Goal: Information Seeking & Learning: Learn about a topic

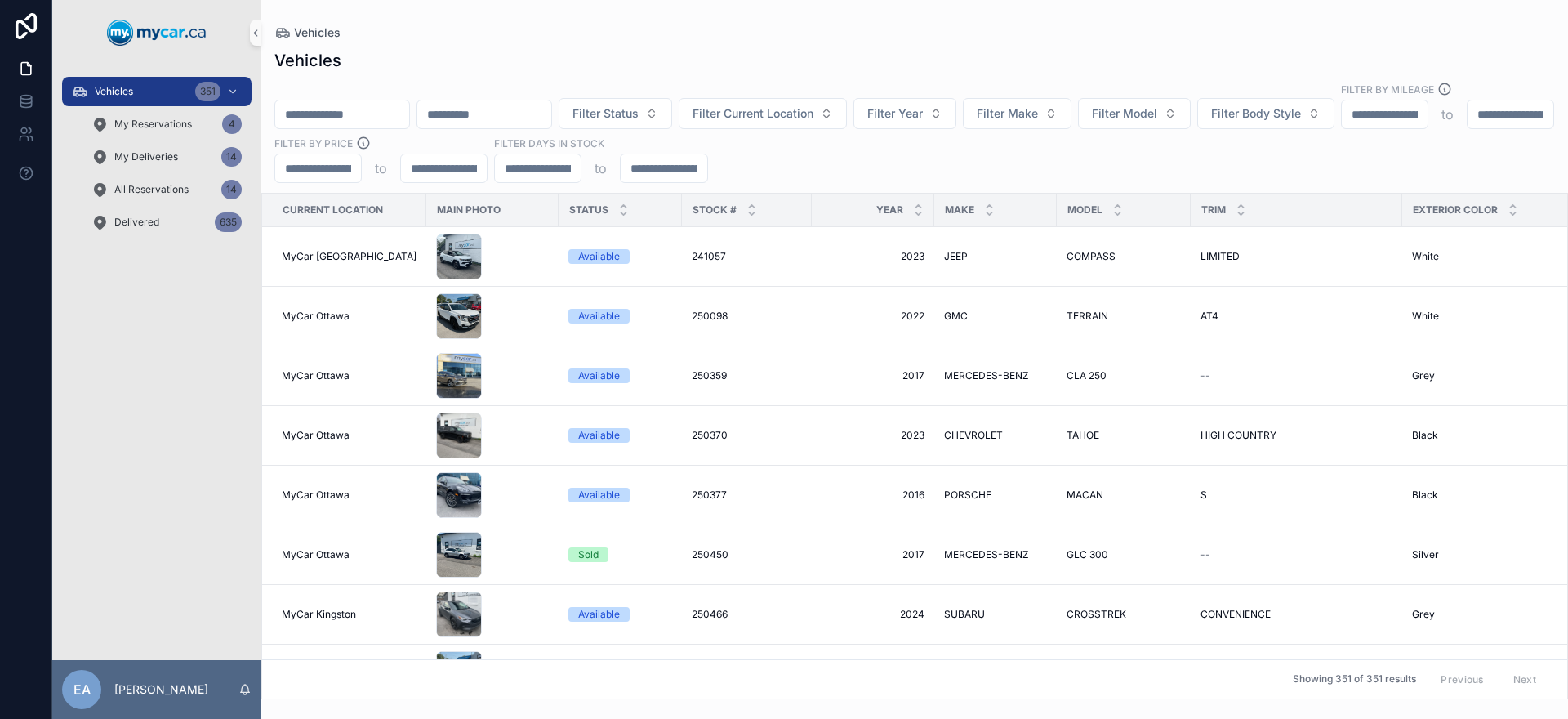
click at [324, 103] on input "scrollable content" at bounding box center [342, 114] width 134 height 23
click at [638, 105] on span "Filter Status" at bounding box center [605, 113] width 67 height 16
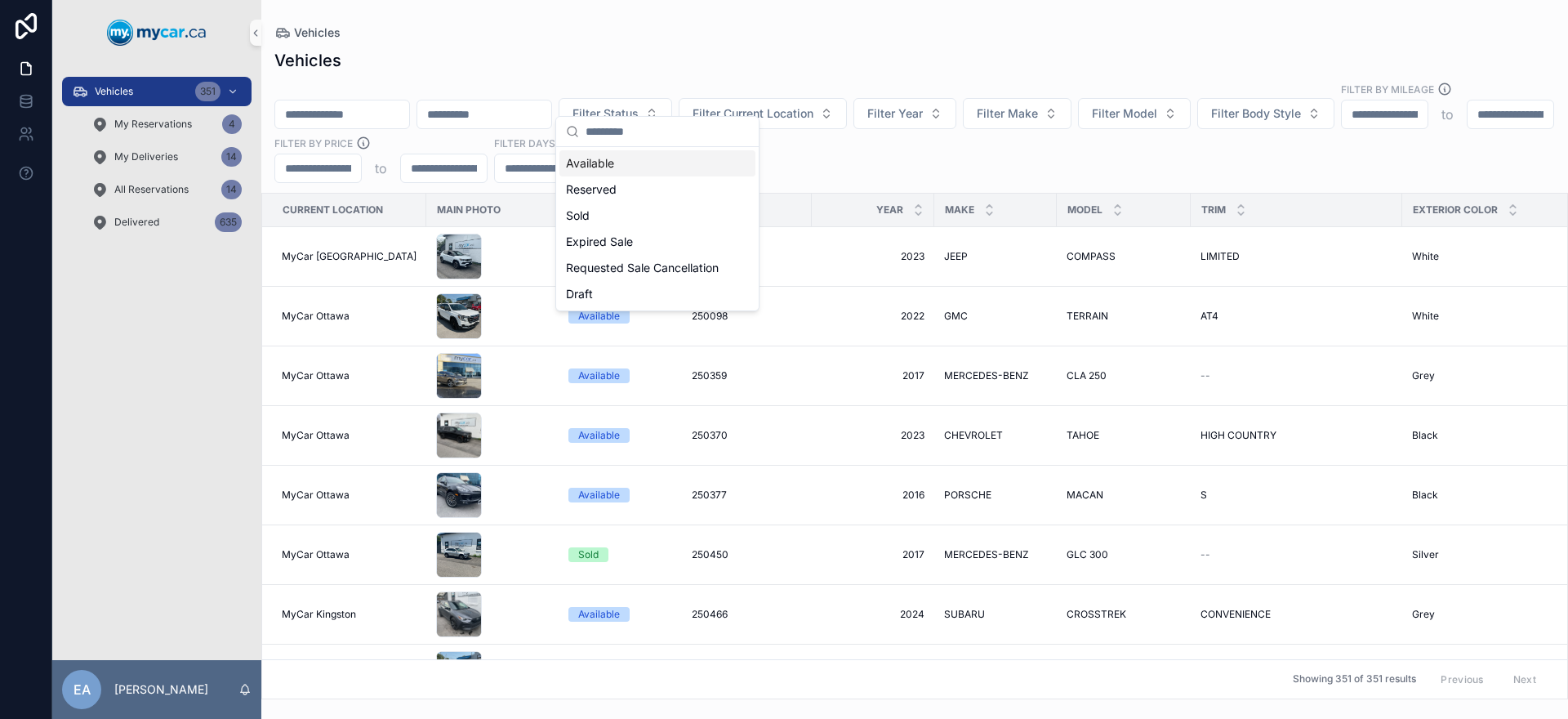
click at [806, 52] on div "Vehicles" at bounding box center [914, 61] width 1281 height 23
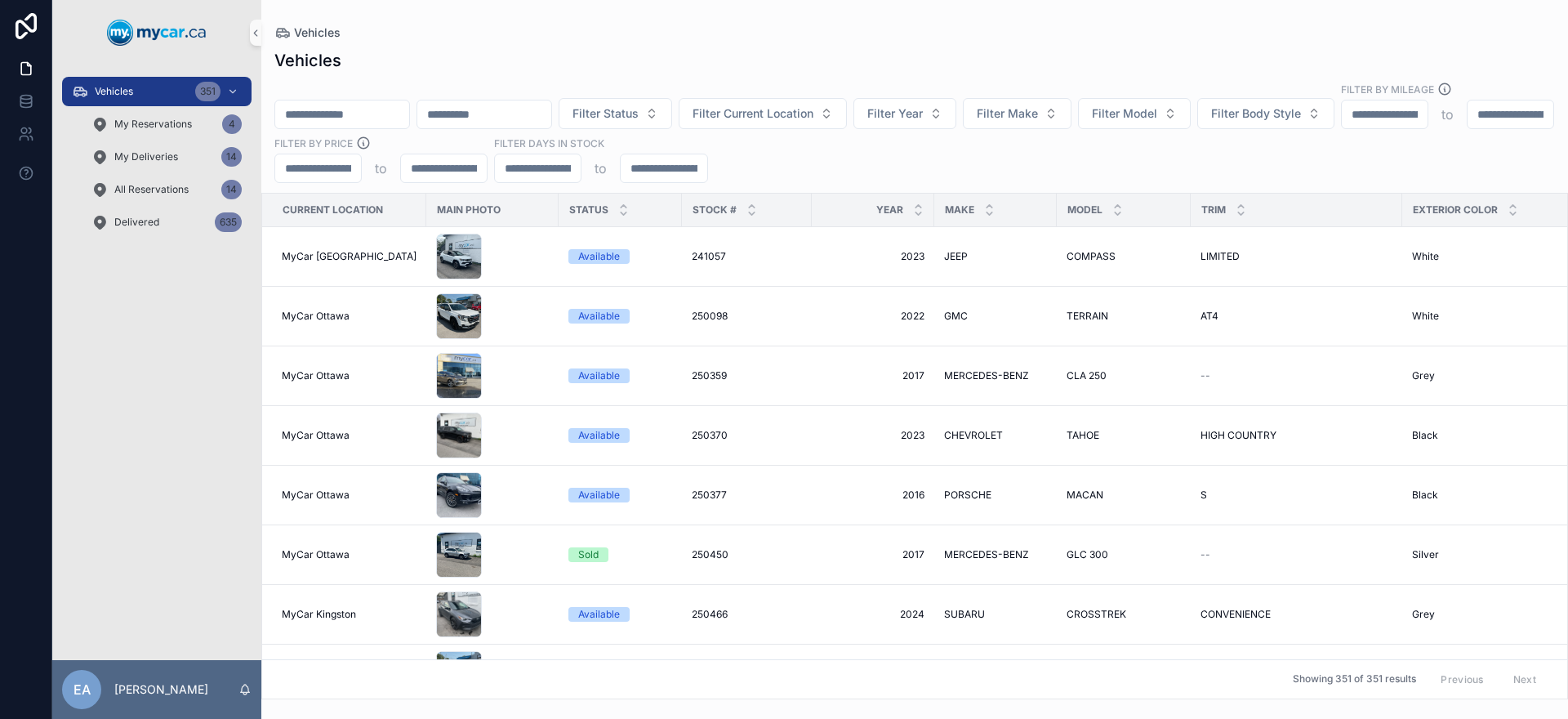
click at [511, 103] on input "scrollable content" at bounding box center [484, 114] width 134 height 23
click at [370, 103] on input "scrollable content" at bounding box center [342, 114] width 134 height 23
paste input "******"
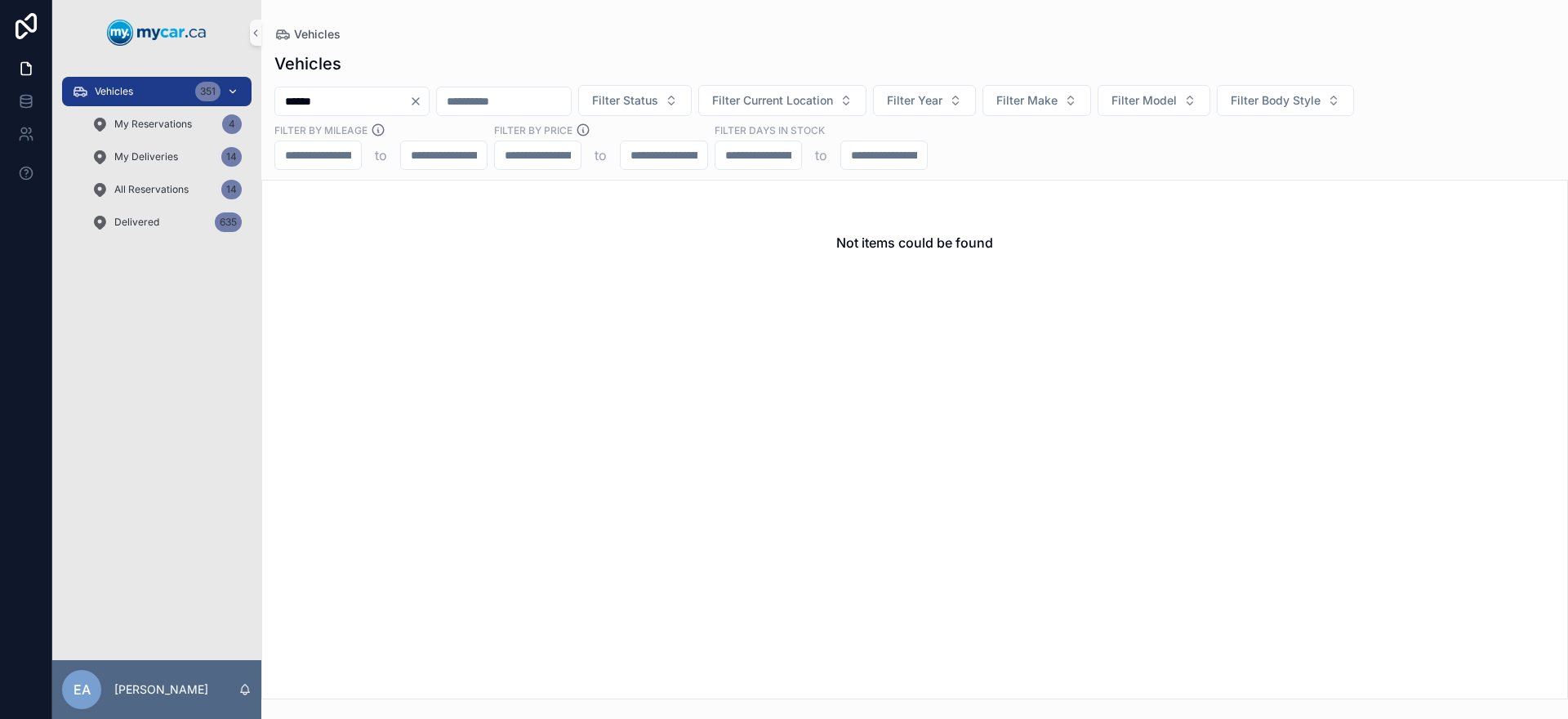
drag, startPoint x: 356, startPoint y: 101, endPoint x: 183, endPoint y: 95, distance: 173.1
click at [184, 95] on div "Vehicles 351 My Reservations 4 My Deliveries 14 All Reservations 14 Delivered 6…" at bounding box center [810, 359] width 1515 height 719
paste input "scrollable content"
type input "******"
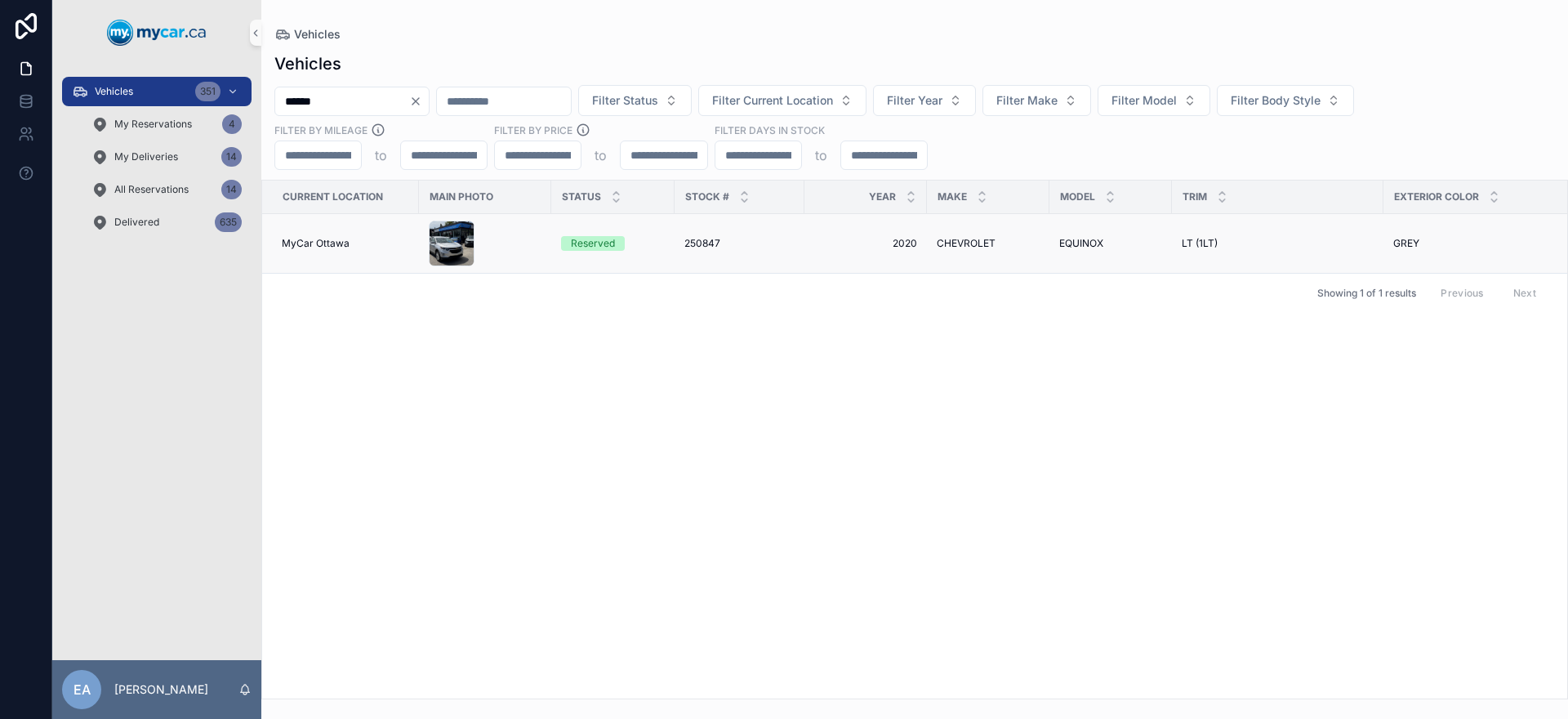
click at [682, 248] on td "250847 250847" at bounding box center [739, 243] width 130 height 60
click at [697, 240] on span "250847" at bounding box center [702, 243] width 36 height 13
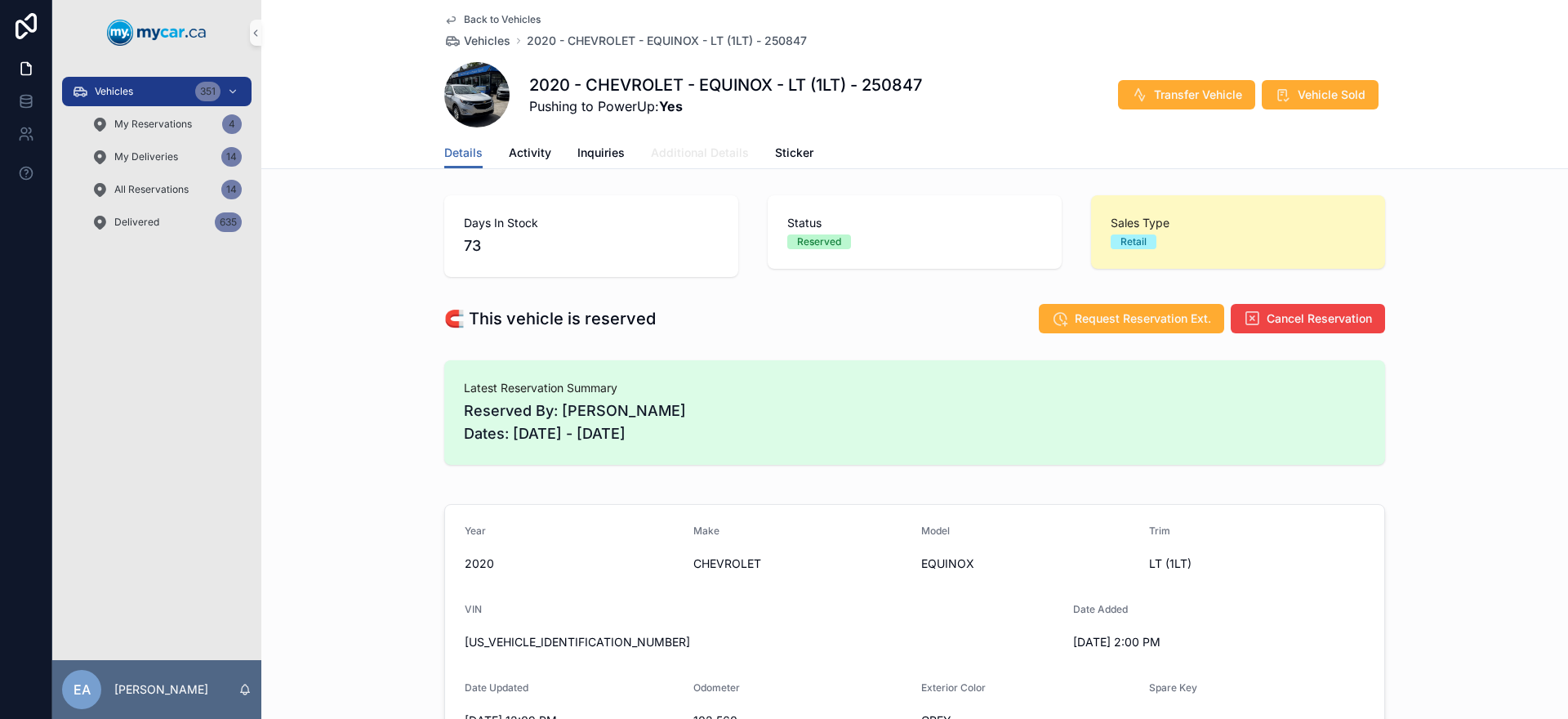
click at [696, 145] on span "Additional Details" at bounding box center [699, 153] width 98 height 16
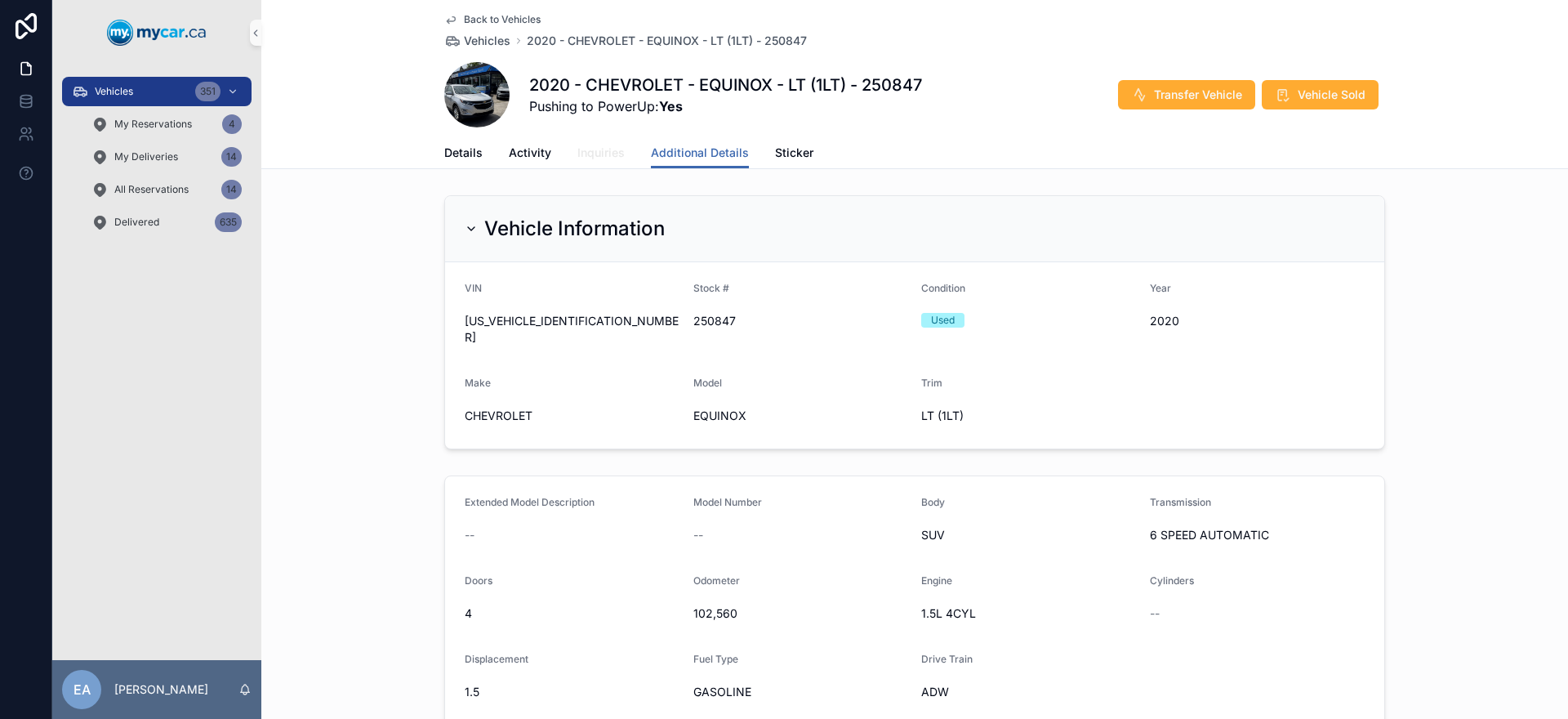
click at [601, 159] on span "Inquiries" at bounding box center [601, 153] width 48 height 16
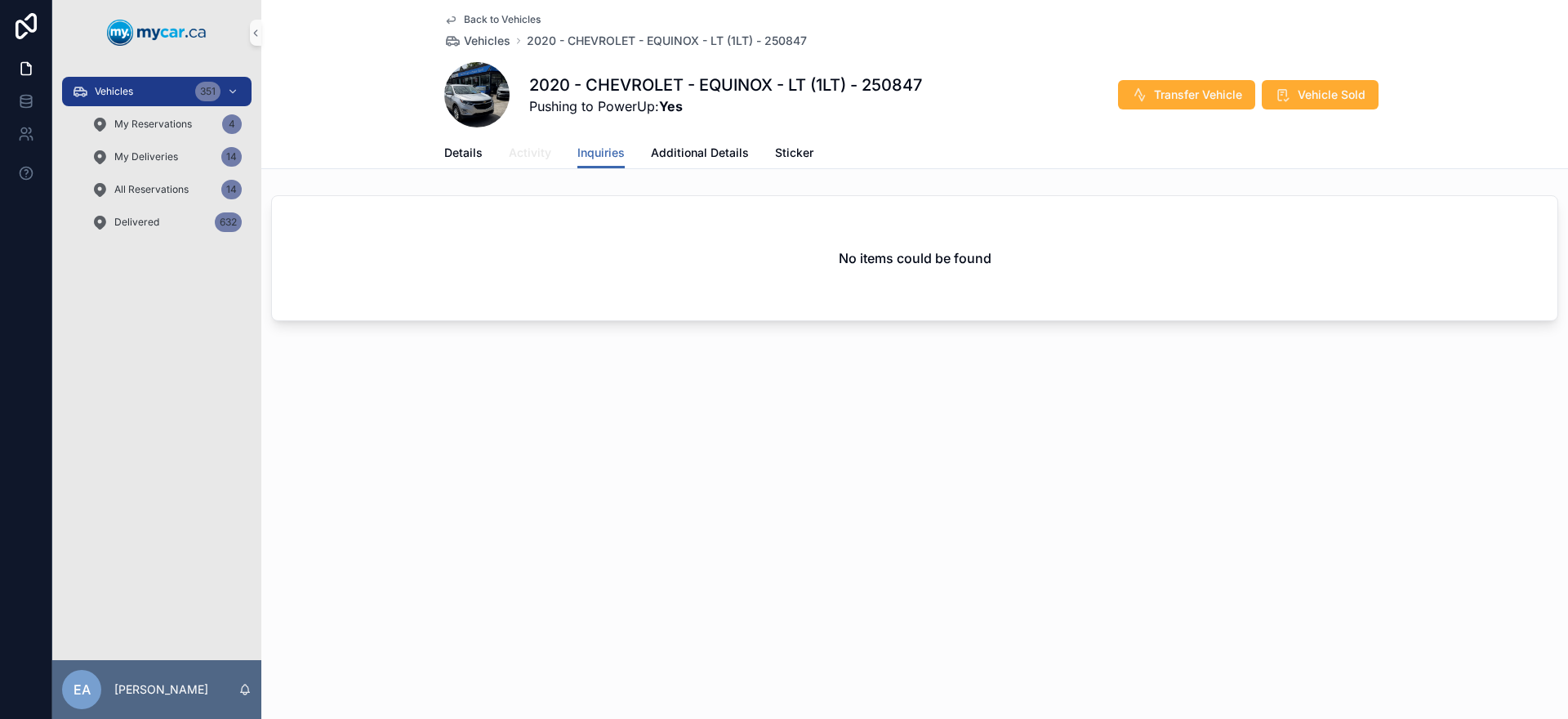
click at [540, 157] on span "Activity" at bounding box center [530, 153] width 43 height 16
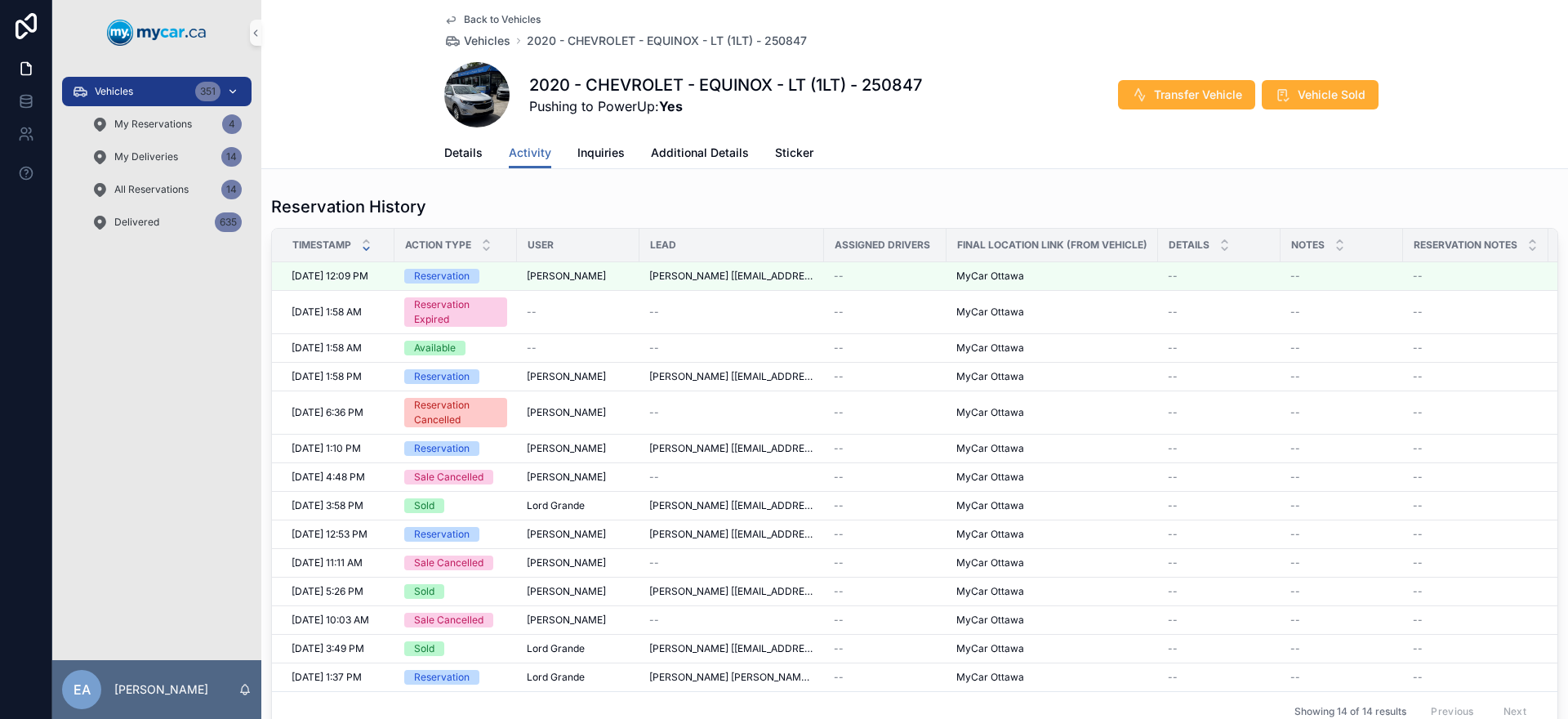
click at [154, 87] on div "Vehicles 351" at bounding box center [156, 91] width 170 height 26
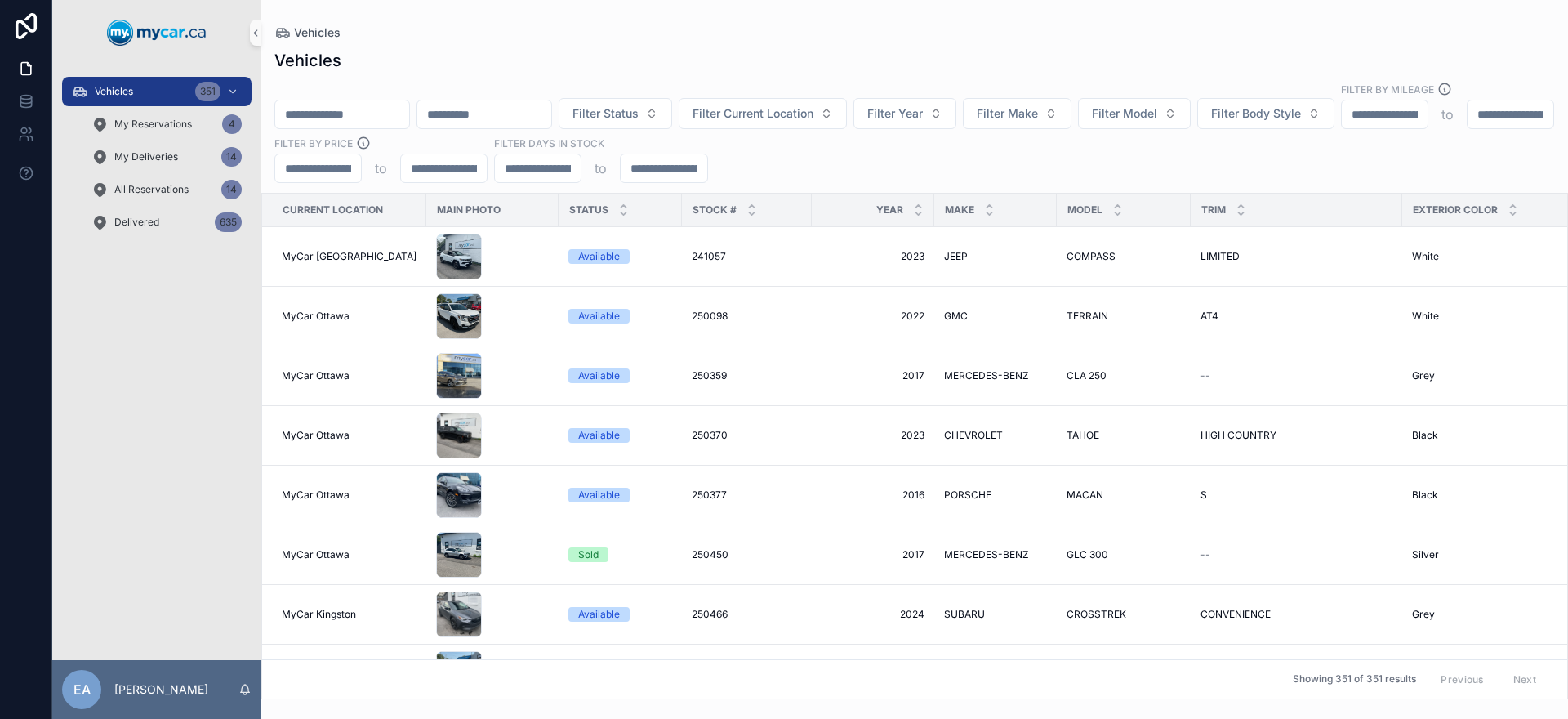
click at [380, 103] on input "scrollable content" at bounding box center [342, 114] width 134 height 23
paste input "******"
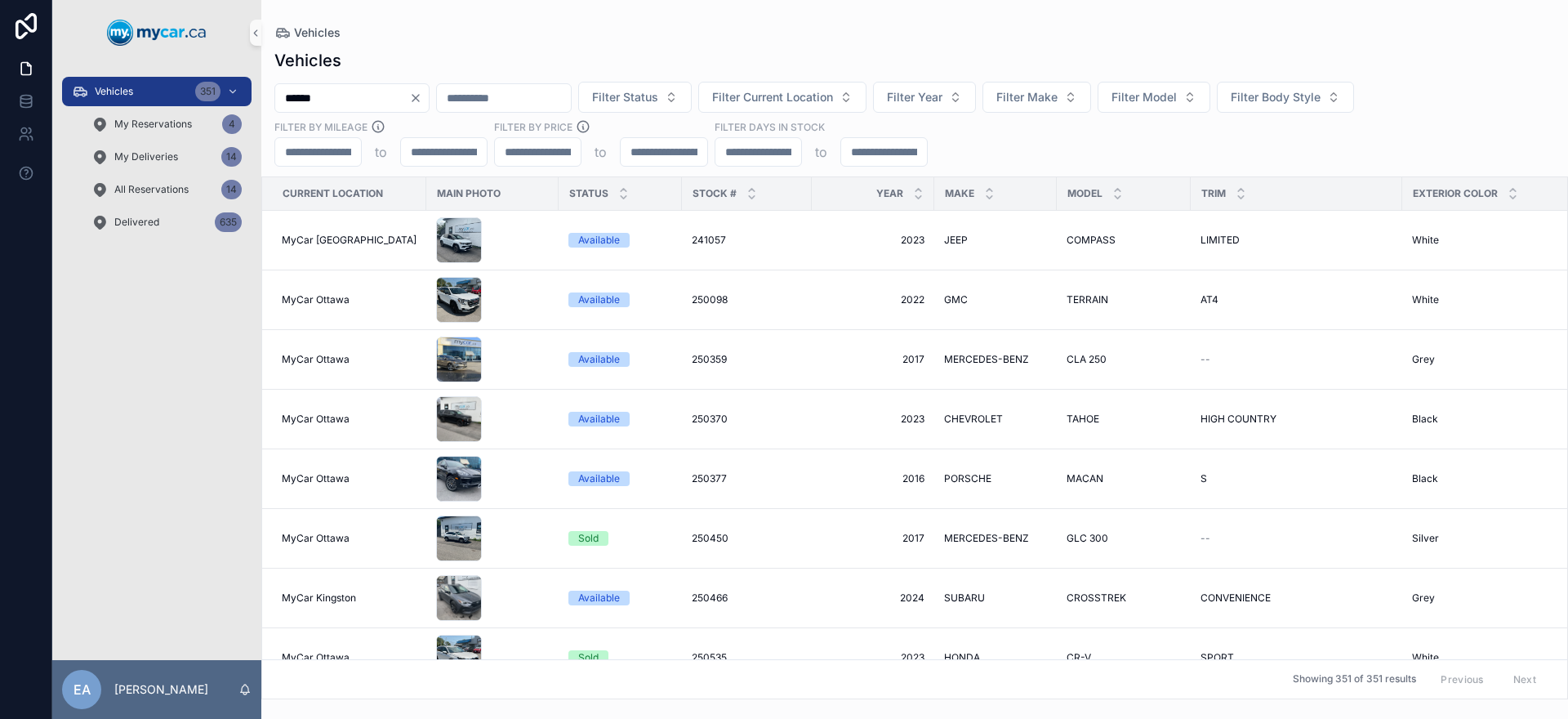
type input "******"
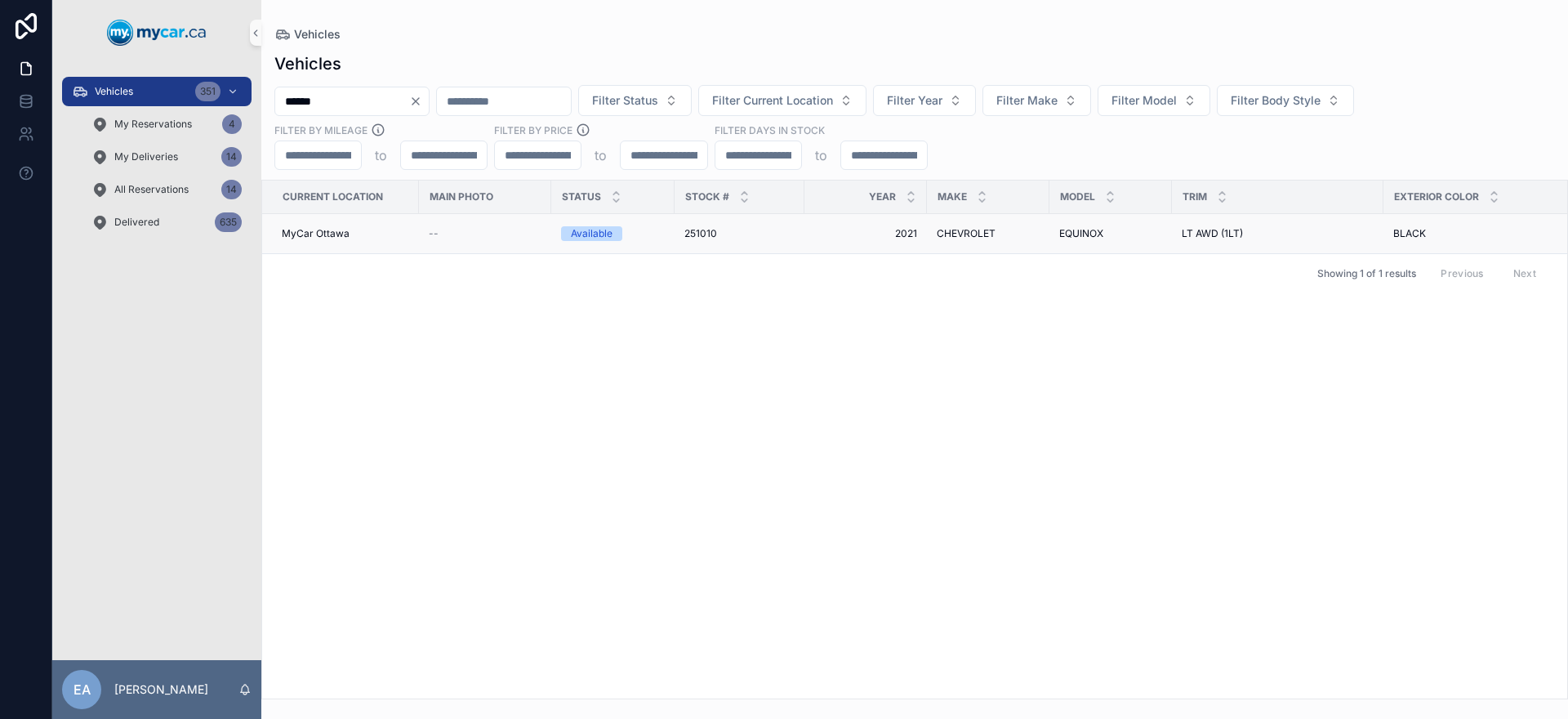
click at [711, 227] on span "251010" at bounding box center [701, 233] width 33 height 13
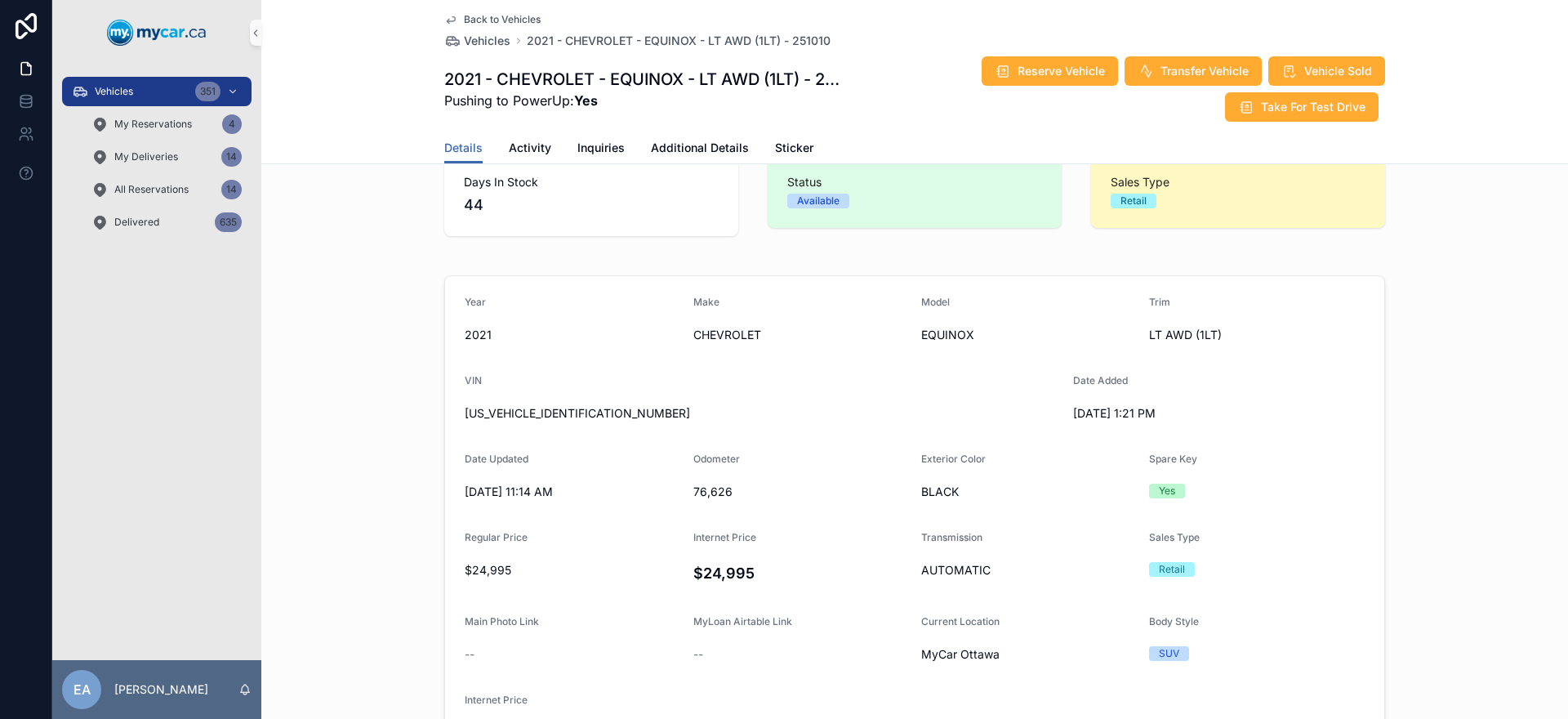
scroll to position [39, 0]
click at [661, 146] on span "Additional Details" at bounding box center [699, 148] width 98 height 16
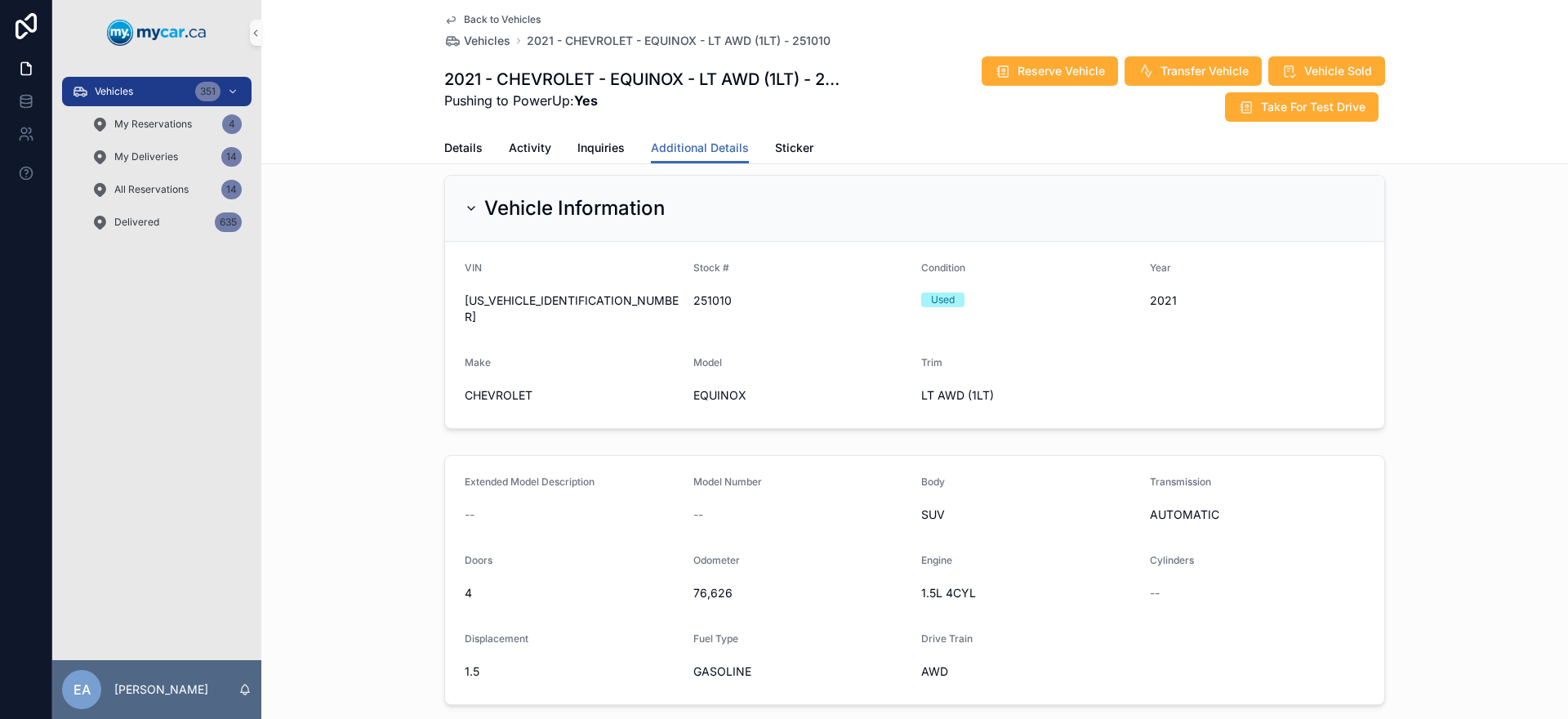
scroll to position [12, 0]
click at [523, 302] on span "[US_VEHICLE_IDENTIFICATION_NUMBER]" at bounding box center [572, 312] width 215 height 33
copy span "[US_VEHICLE_IDENTIFICATION_NUMBER]"
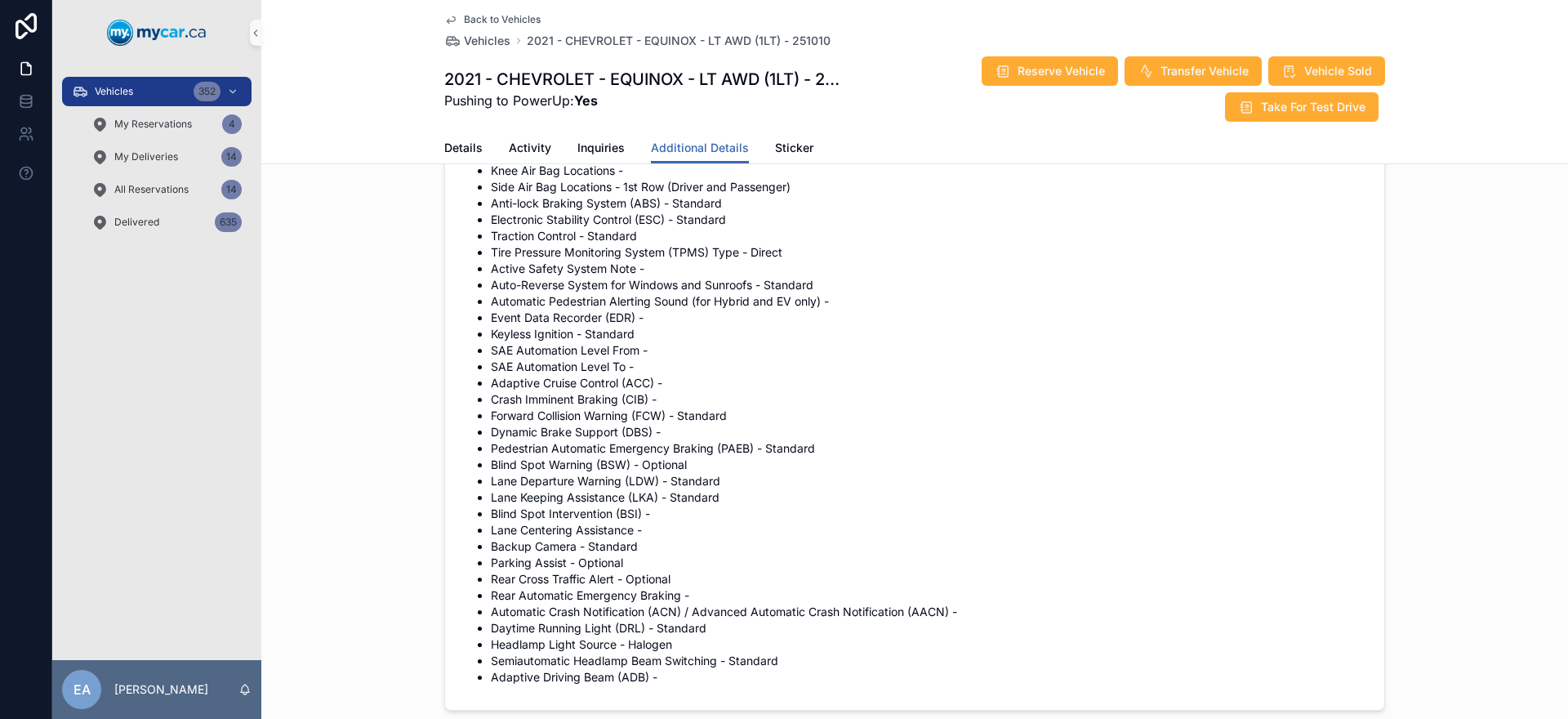
scroll to position [3045, 0]
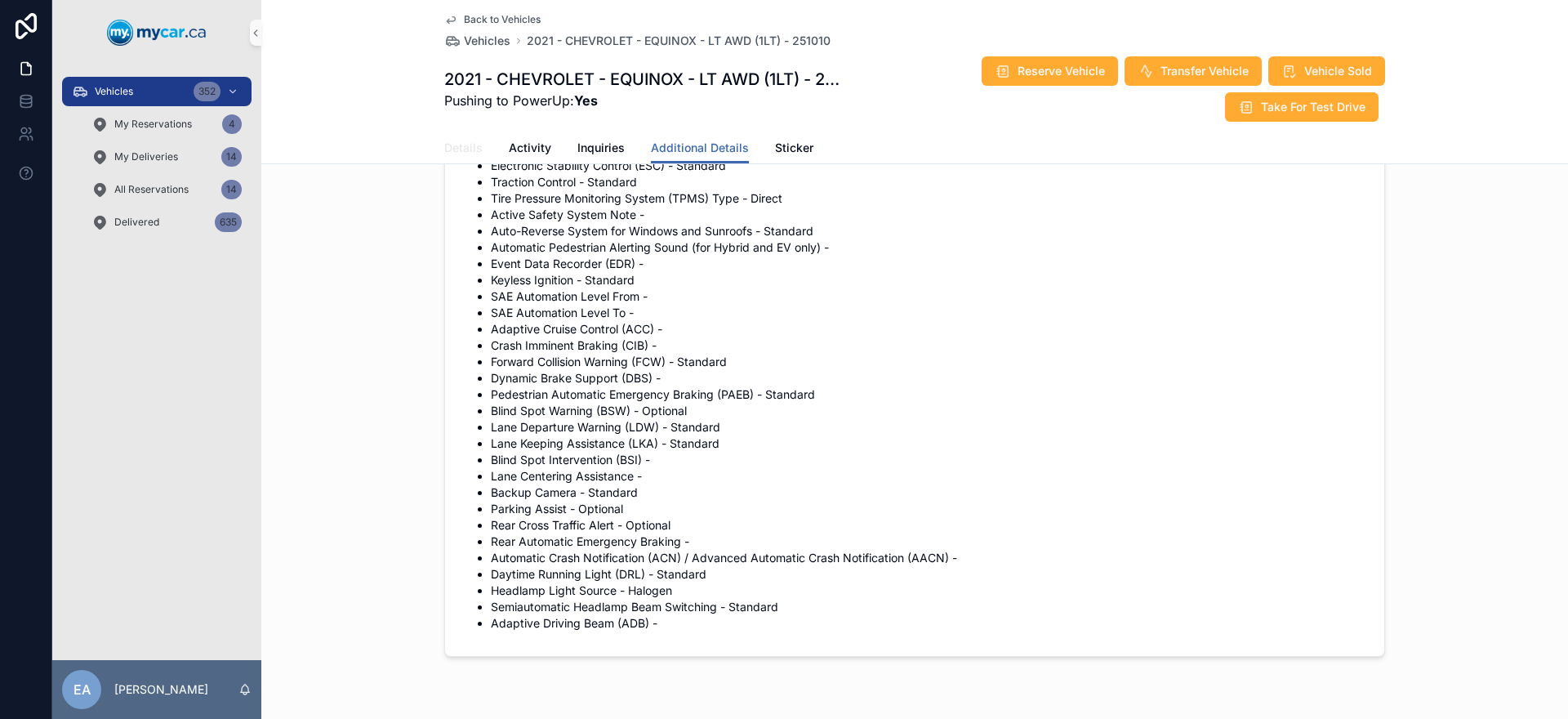
click at [473, 147] on span "Details" at bounding box center [463, 148] width 39 height 16
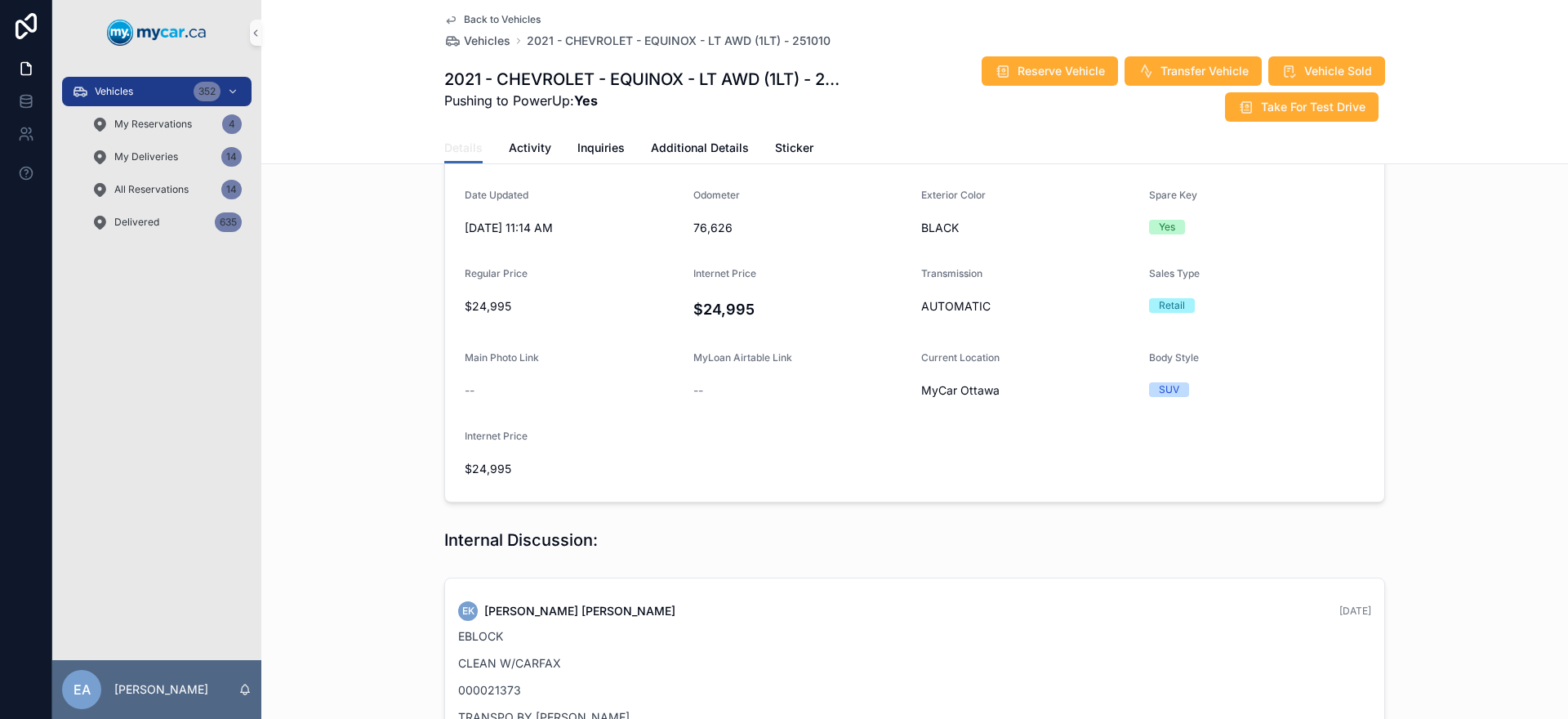
scroll to position [689, 0]
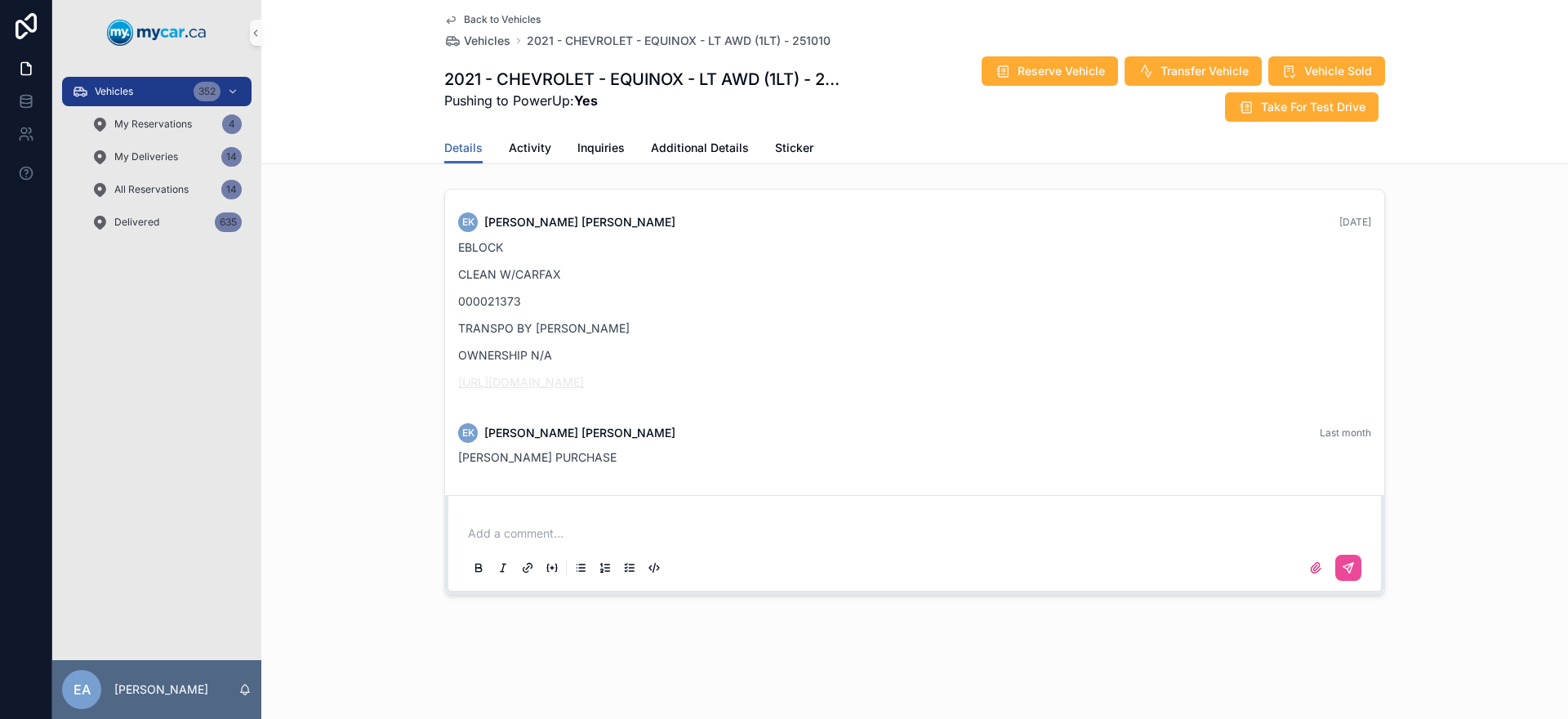
click at [584, 382] on link "[URL][DOMAIN_NAME]" at bounding box center [521, 381] width 126 height 14
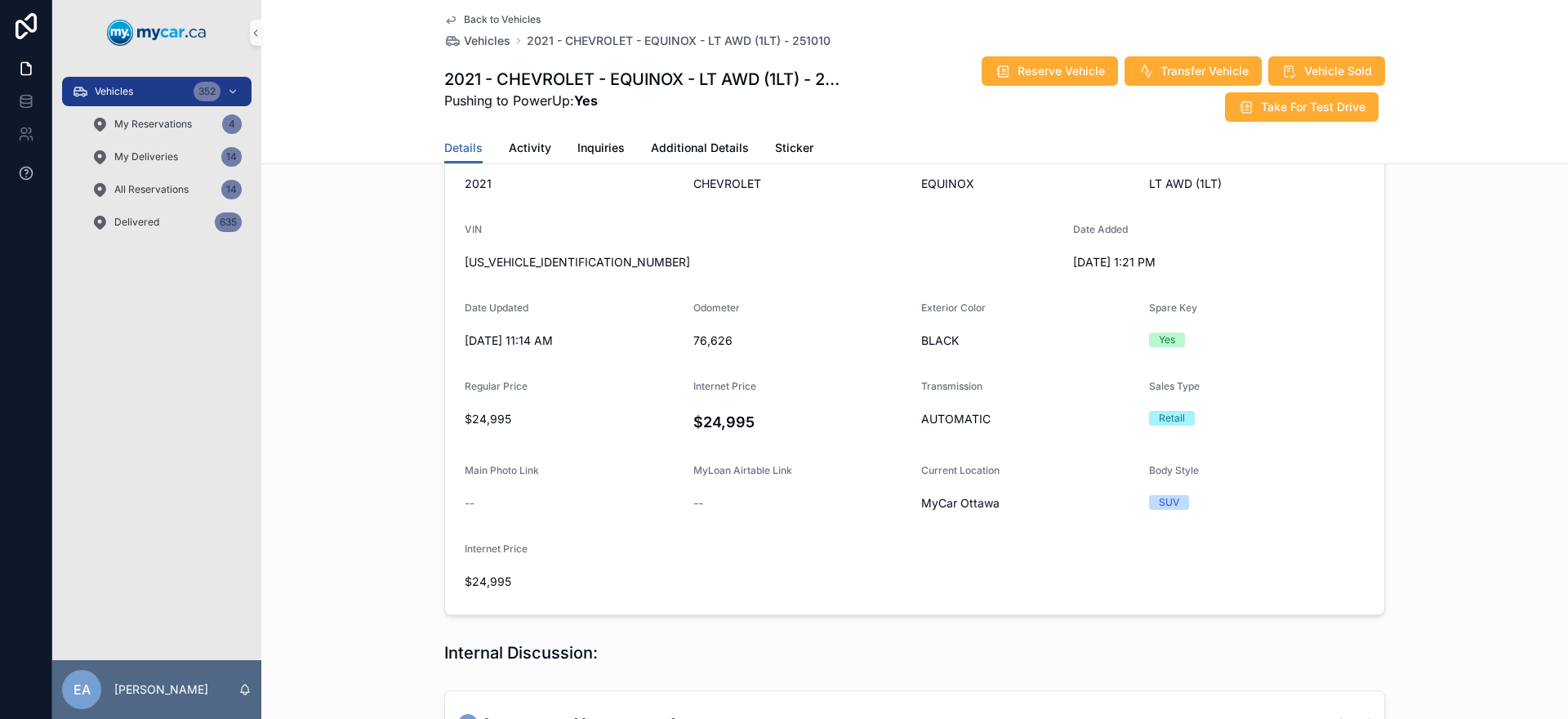
scroll to position [0, 0]
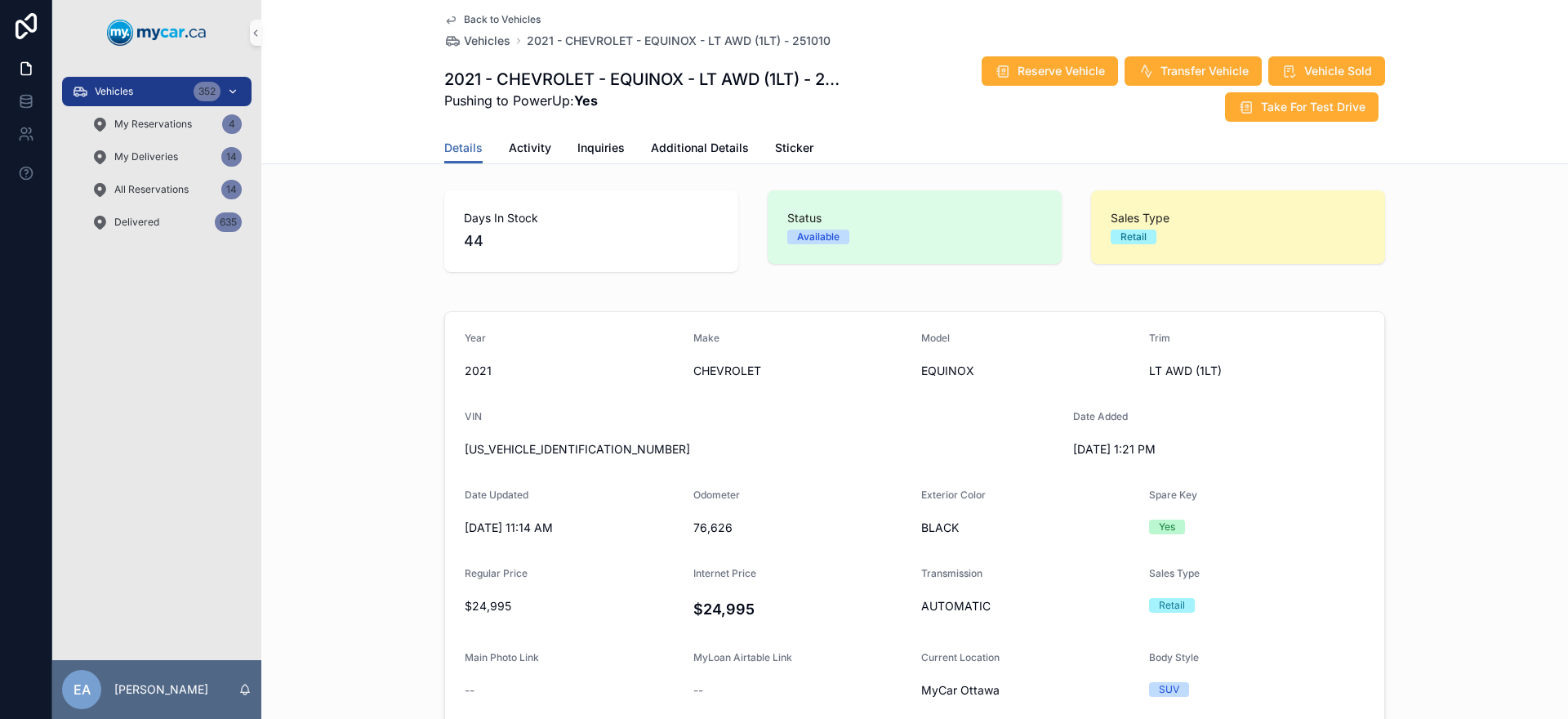
click at [159, 104] on link "Vehicles 352" at bounding box center [157, 91] width 190 height 30
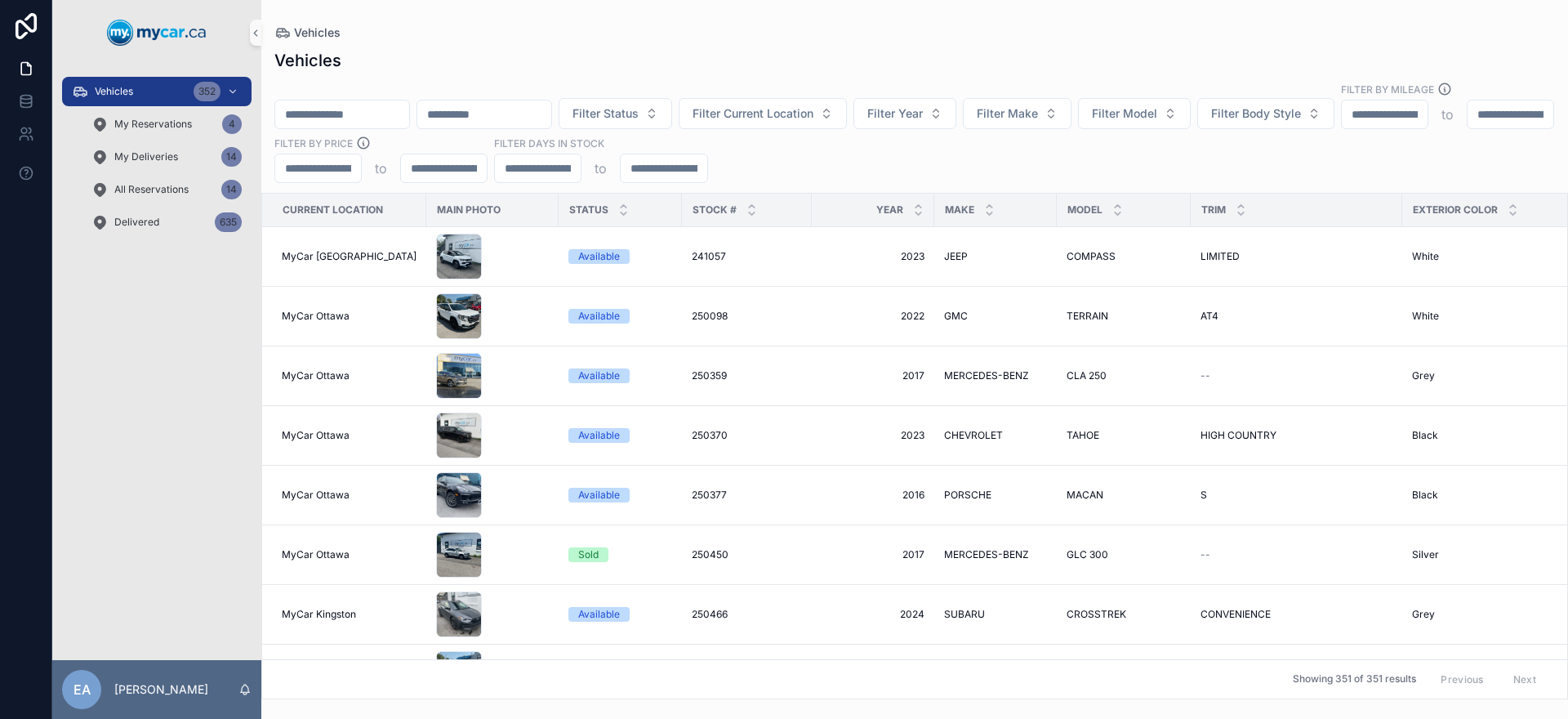
click at [366, 103] on input "scrollable content" at bounding box center [342, 114] width 134 height 23
paste input "******"
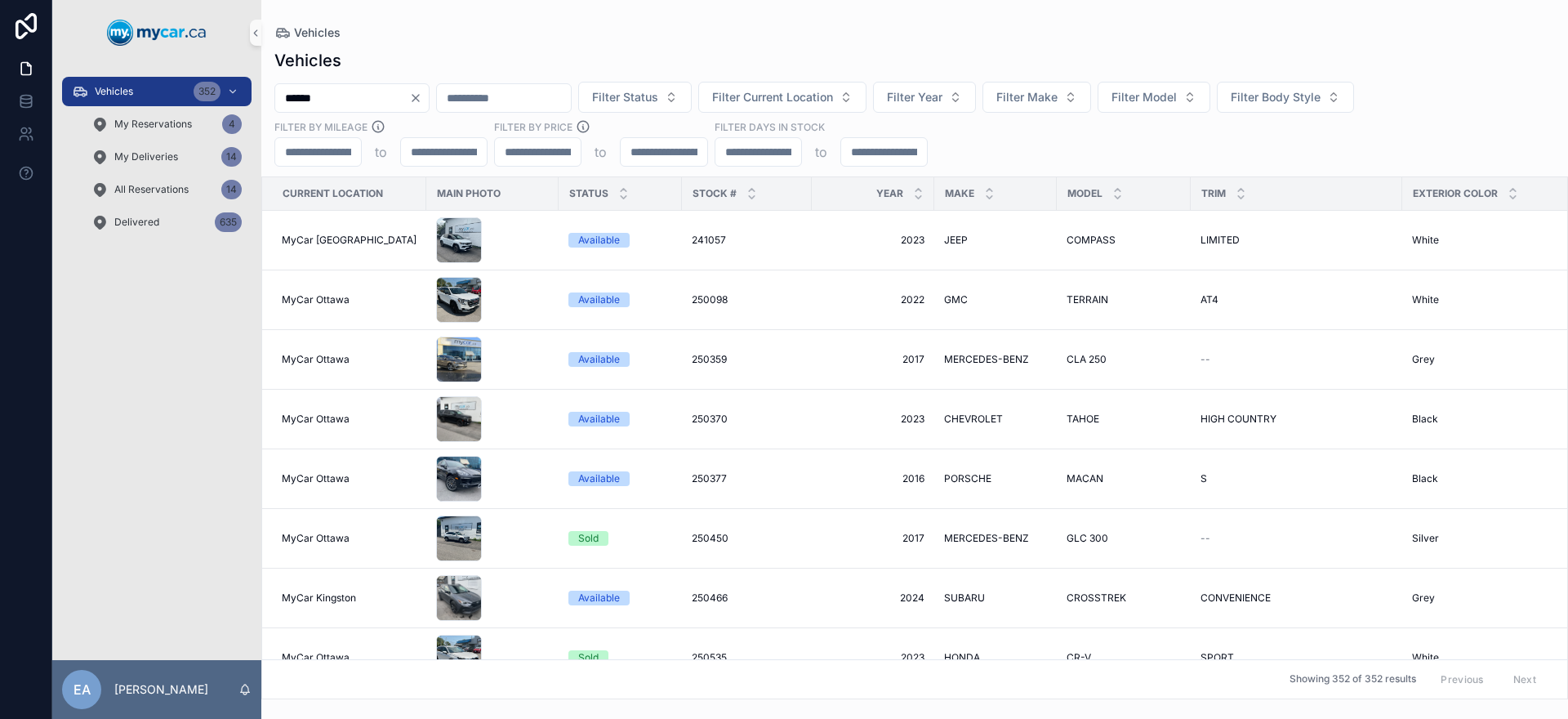
type input "******"
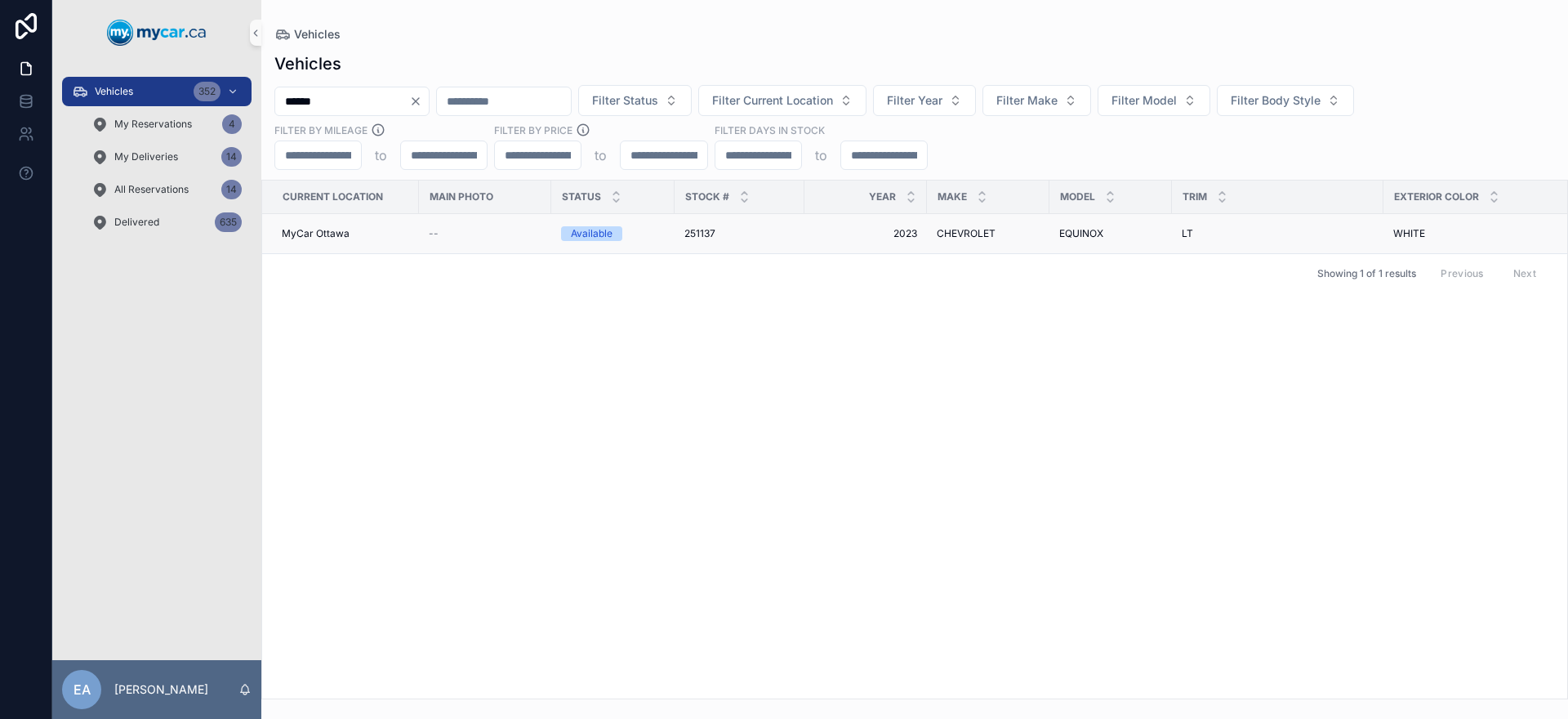
click at [689, 227] on span "251137" at bounding box center [700, 233] width 31 height 13
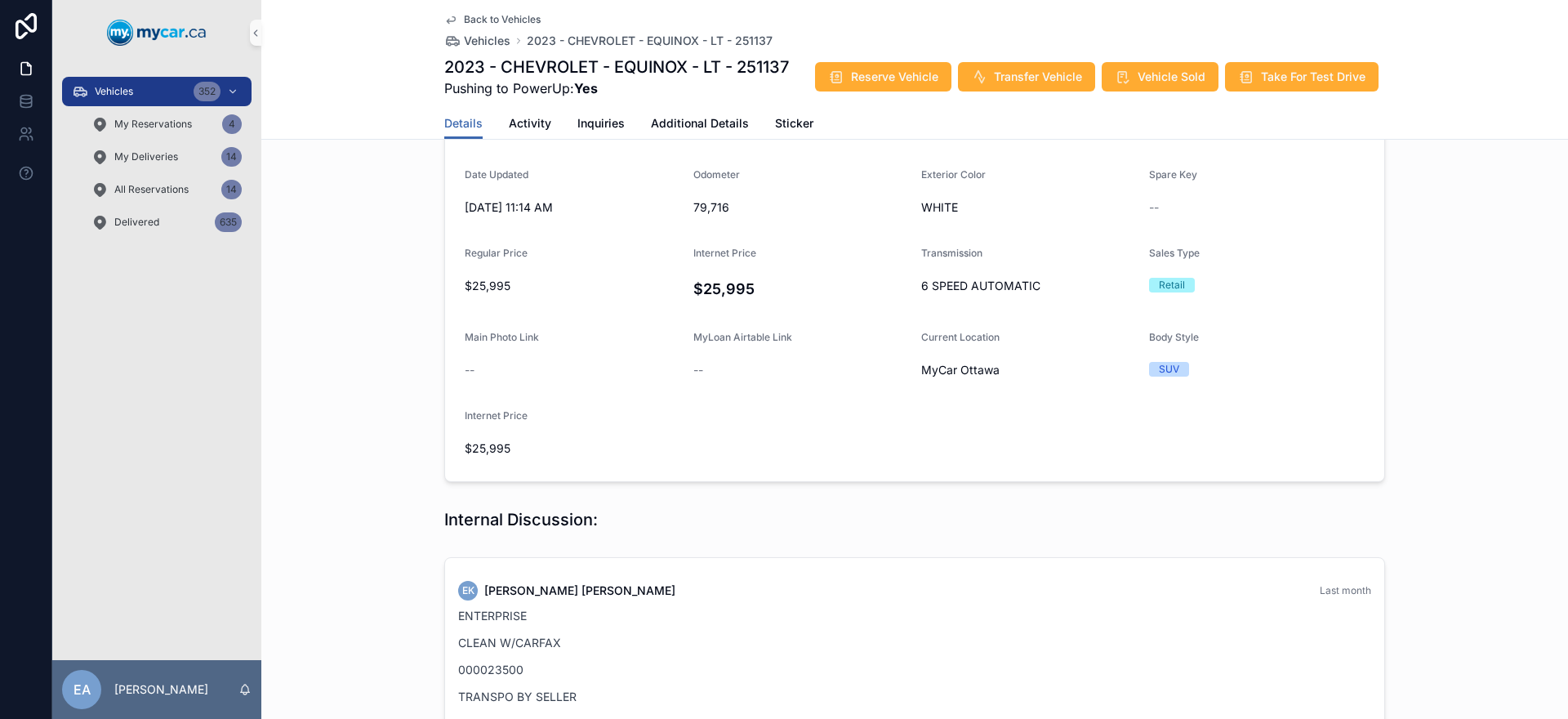
scroll to position [164, 0]
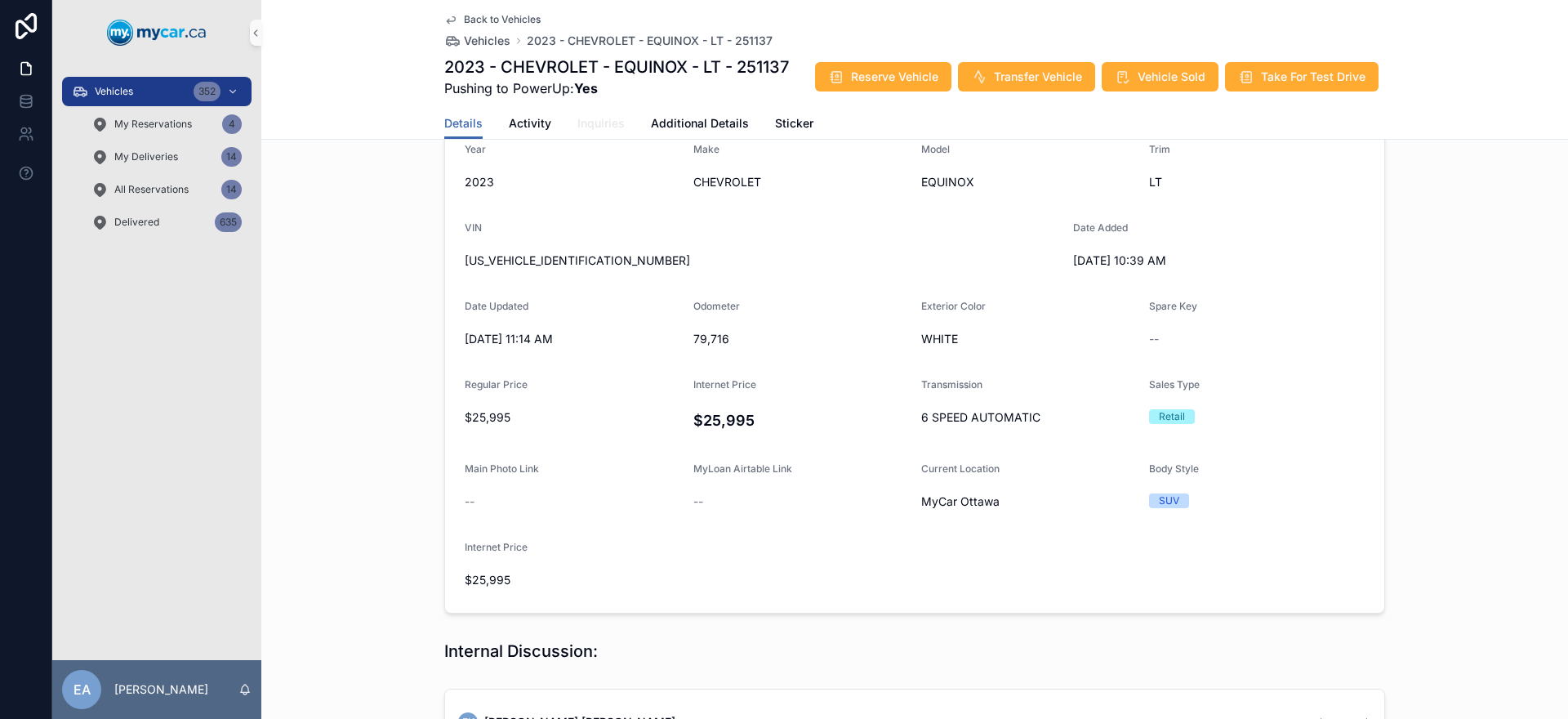
click at [595, 120] on span "Inquiries" at bounding box center [601, 123] width 48 height 16
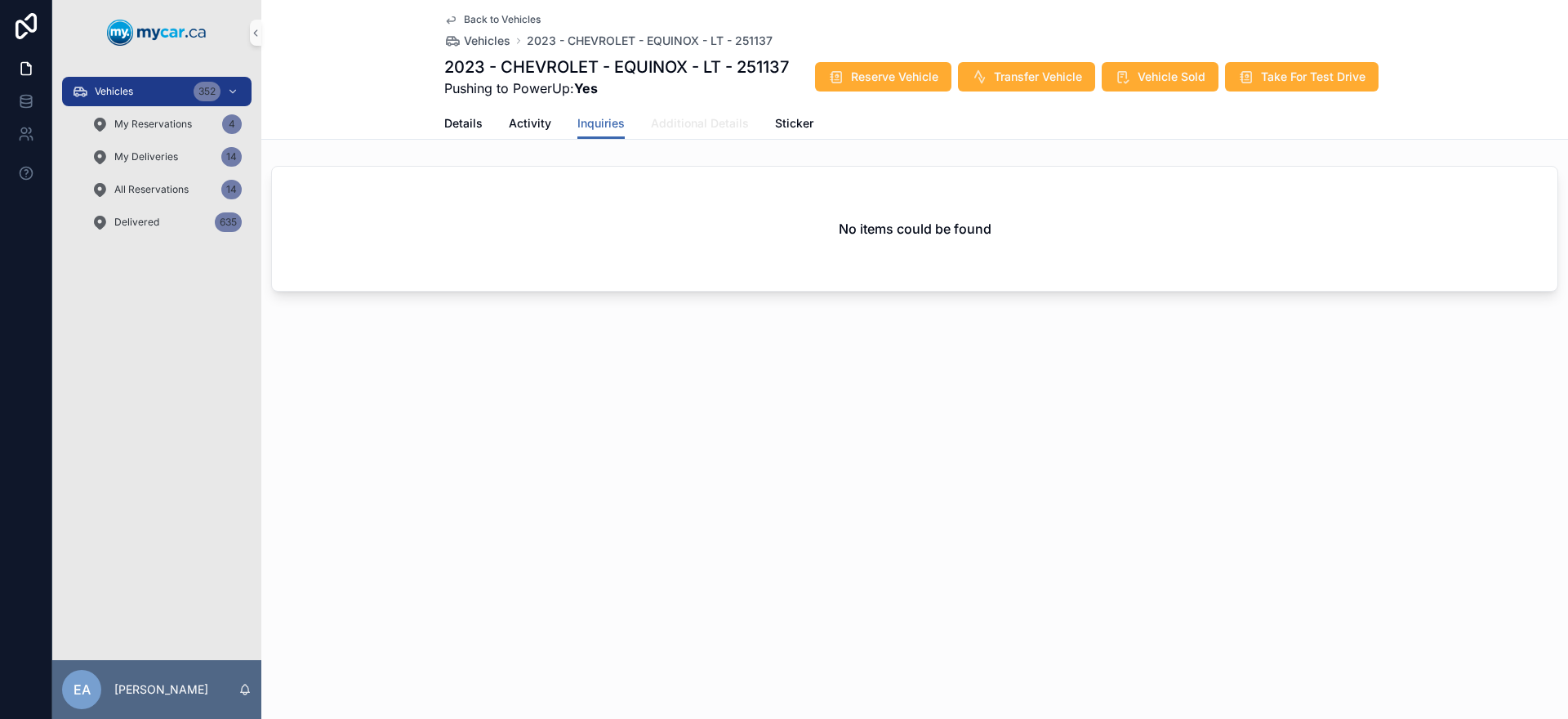
click at [683, 126] on span "Additional Details" at bounding box center [699, 123] width 98 height 16
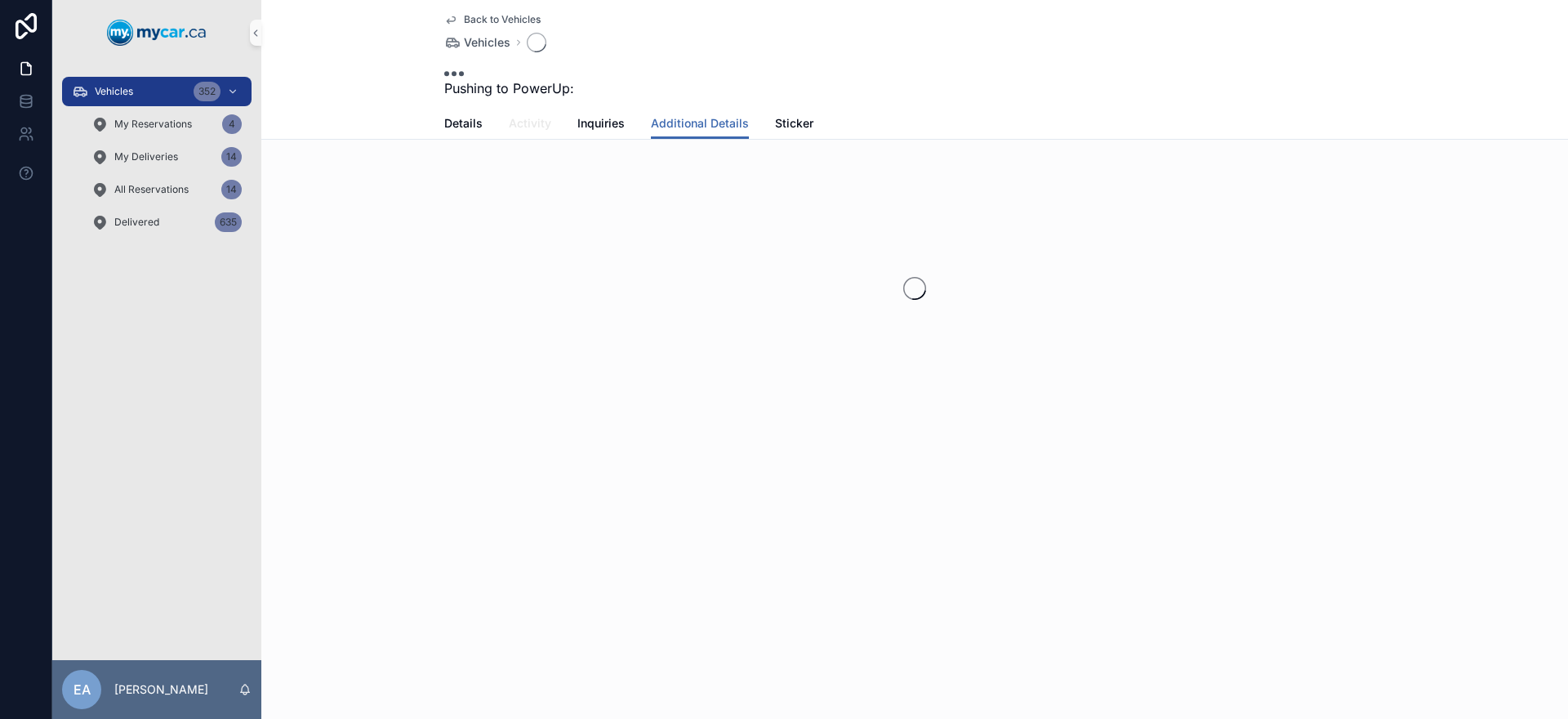
click at [526, 128] on span "Activity" at bounding box center [530, 123] width 43 height 16
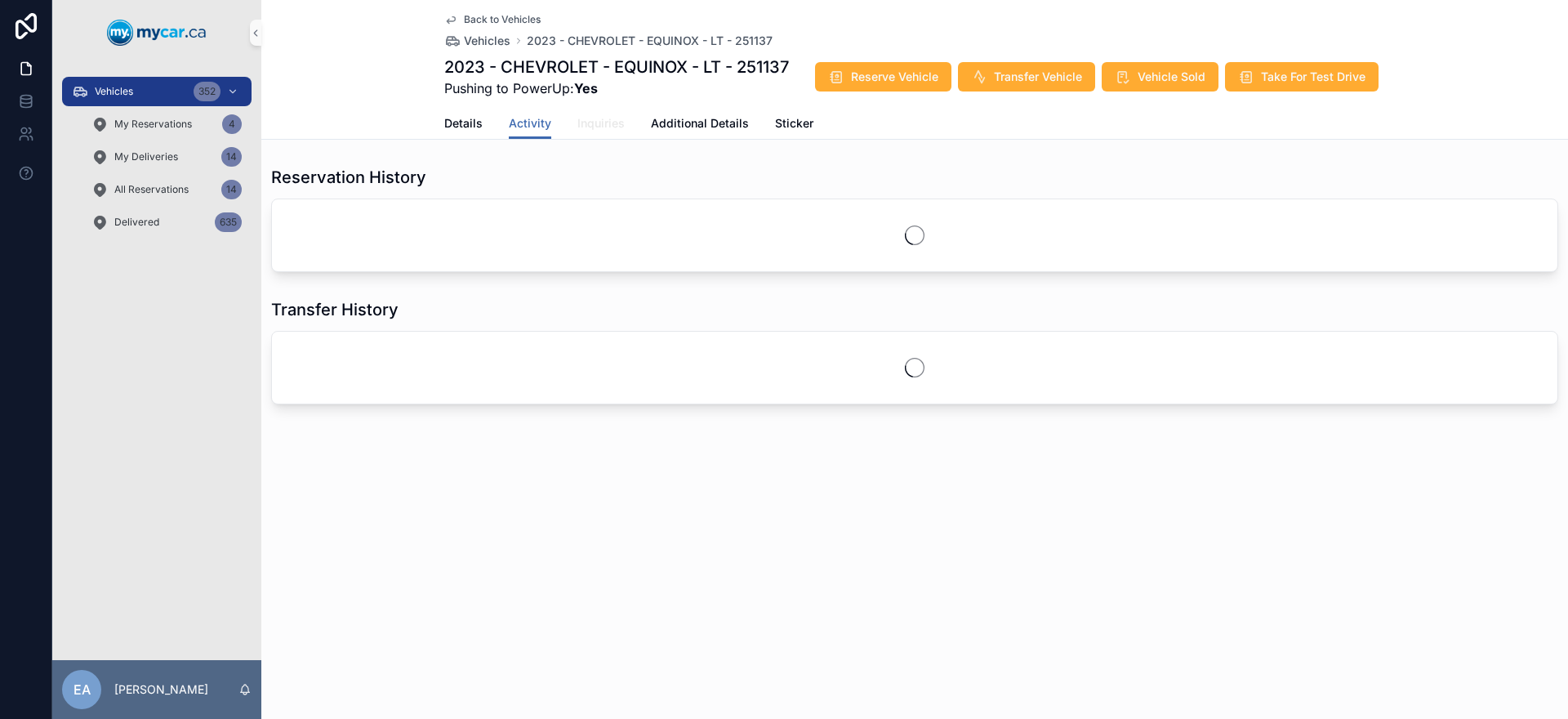
click at [600, 122] on span "Inquiries" at bounding box center [601, 123] width 48 height 16
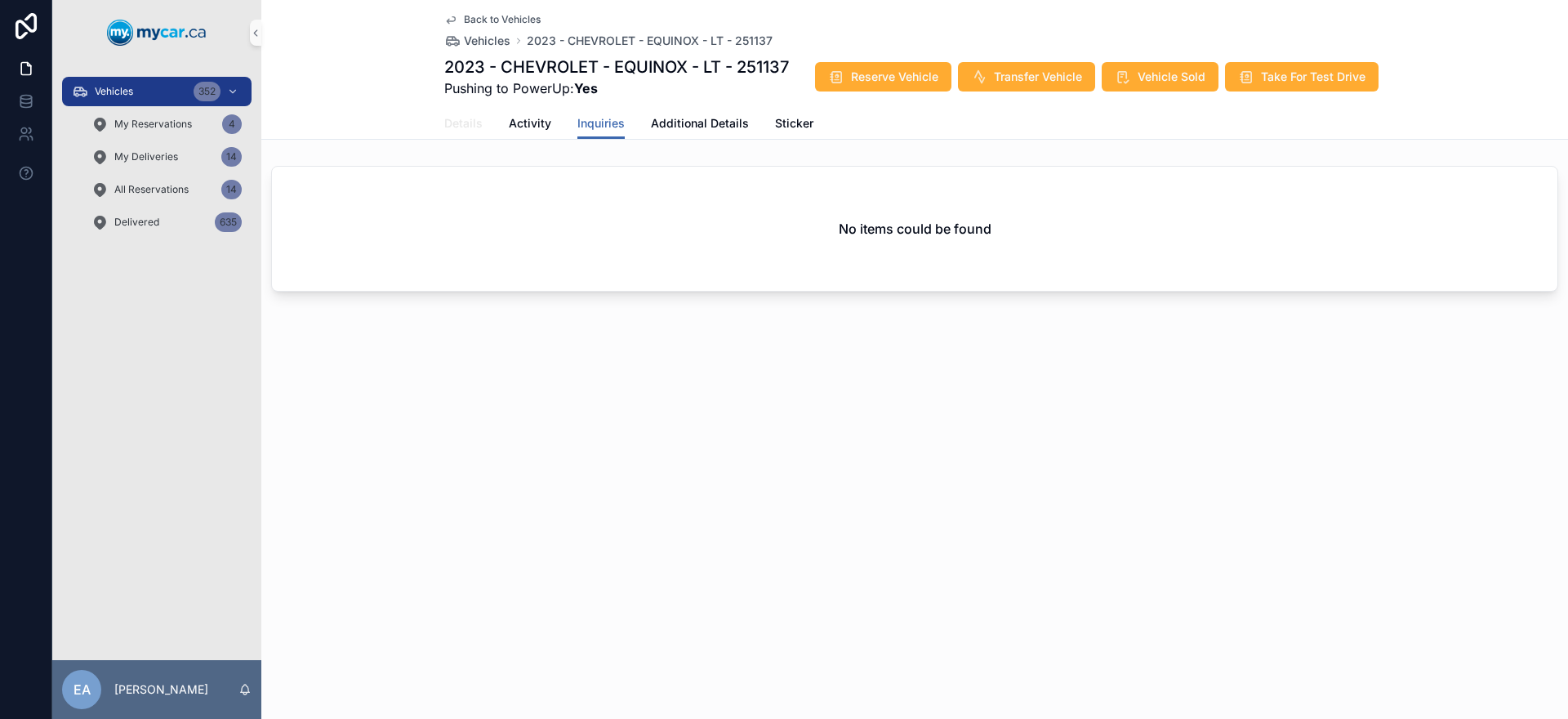
click at [471, 127] on span "Details" at bounding box center [463, 123] width 39 height 16
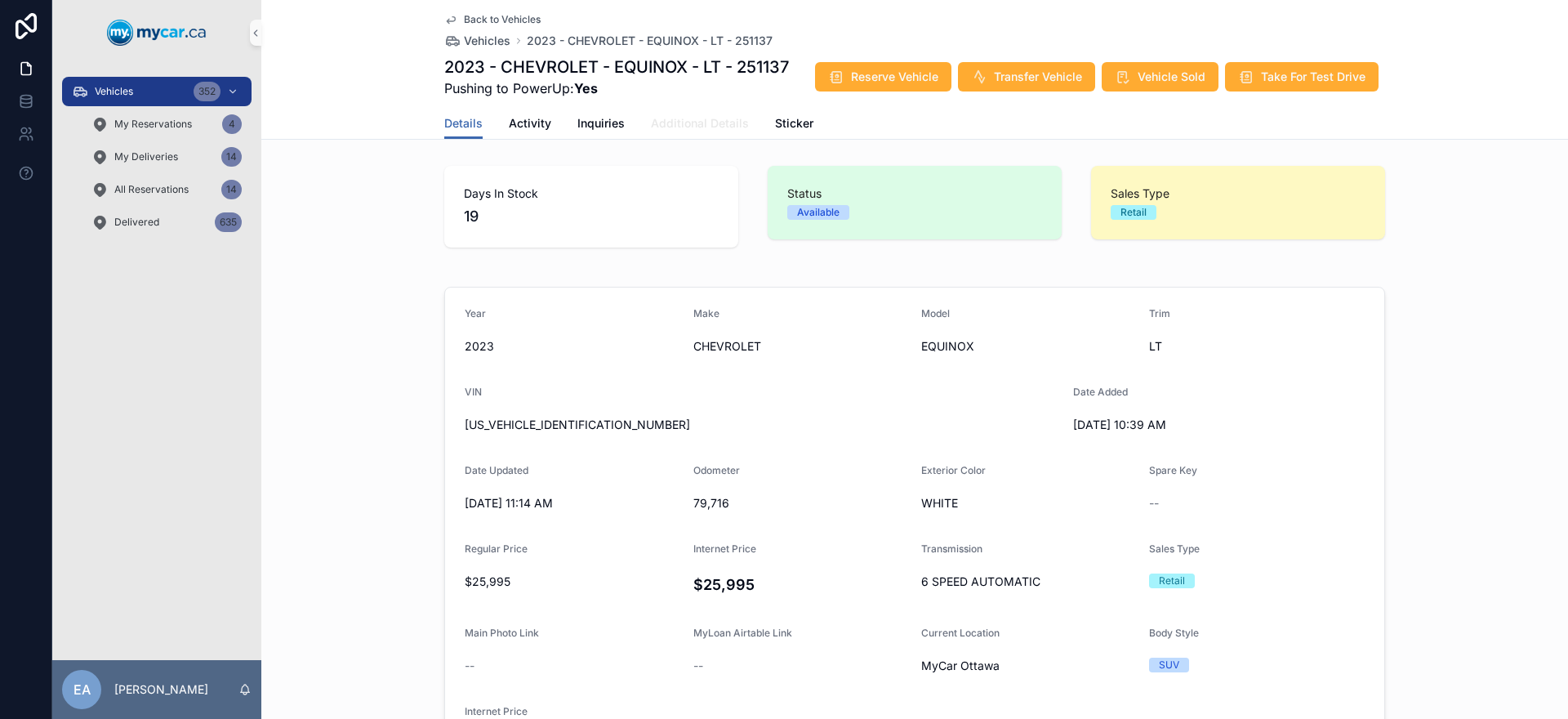
click at [710, 132] on link "Additional Details" at bounding box center [699, 125] width 98 height 33
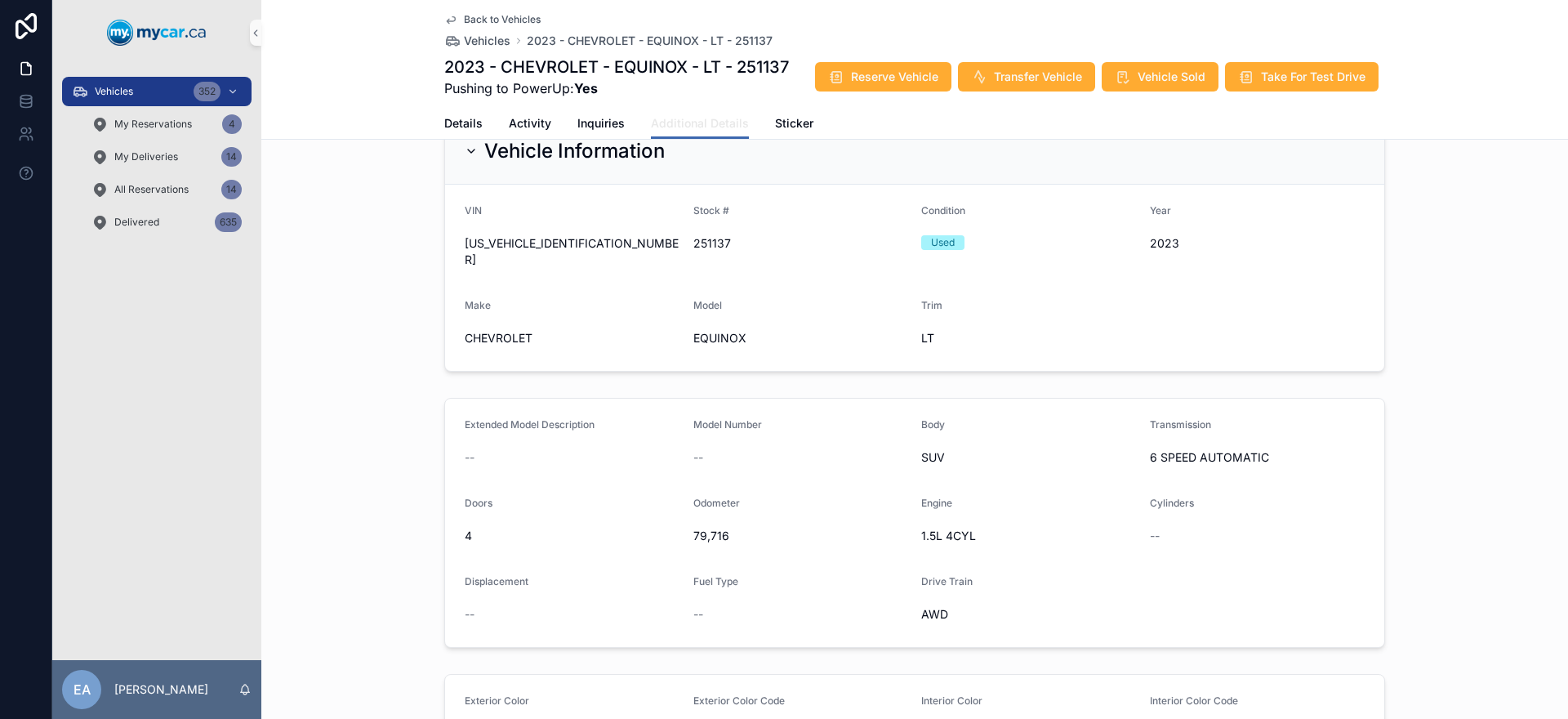
scroll to position [326, 0]
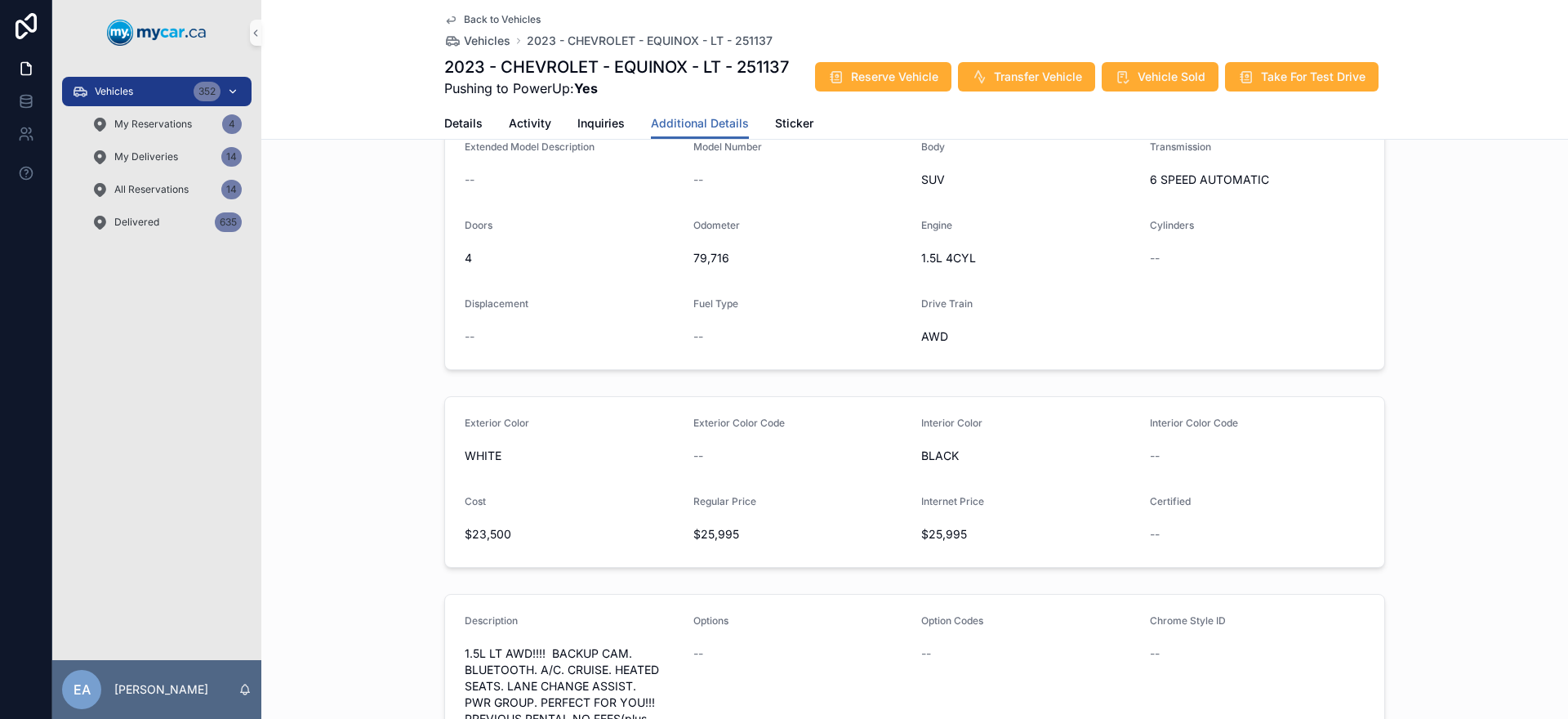
click at [105, 97] on span "Vehicles" at bounding box center [113, 91] width 39 height 13
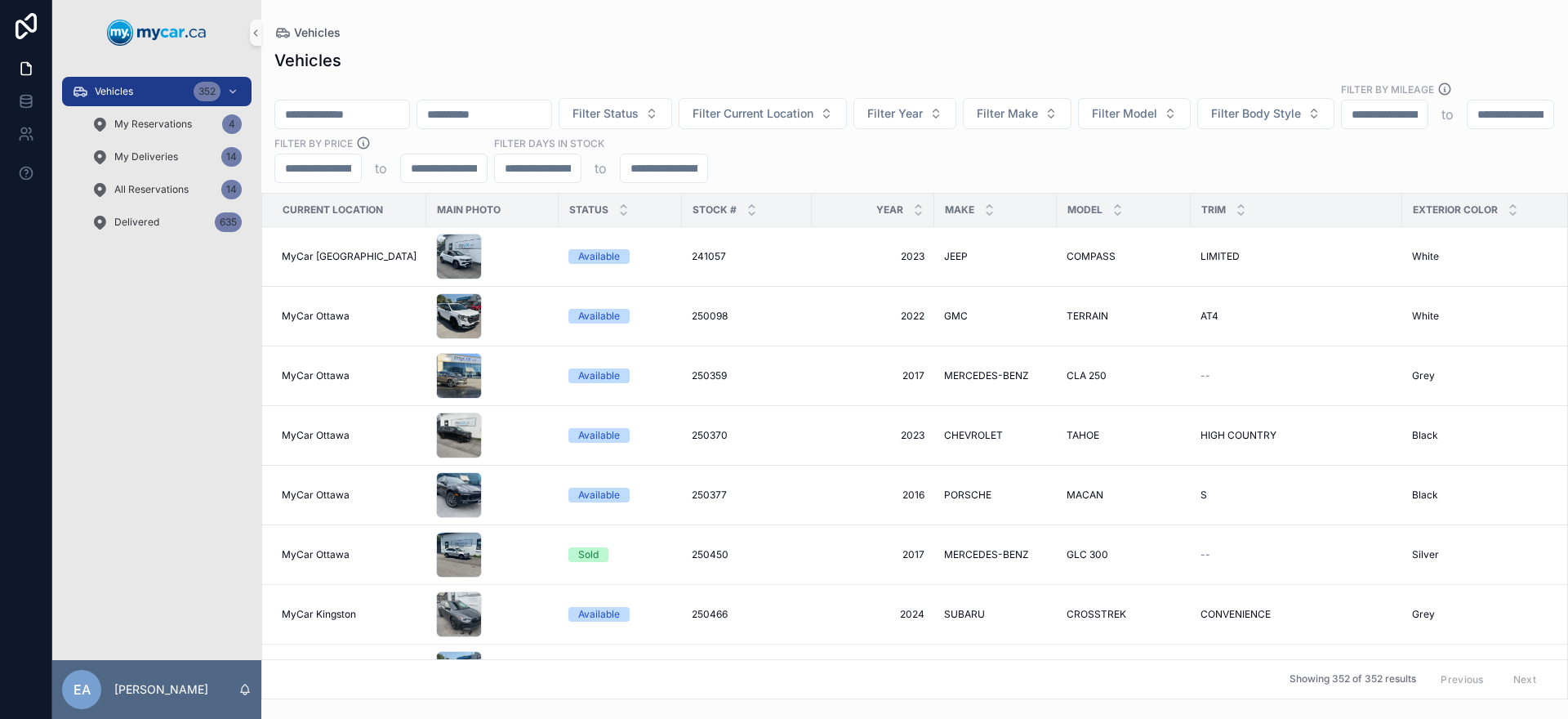
click at [355, 103] on input "scrollable content" at bounding box center [342, 114] width 134 height 23
paste input "******"
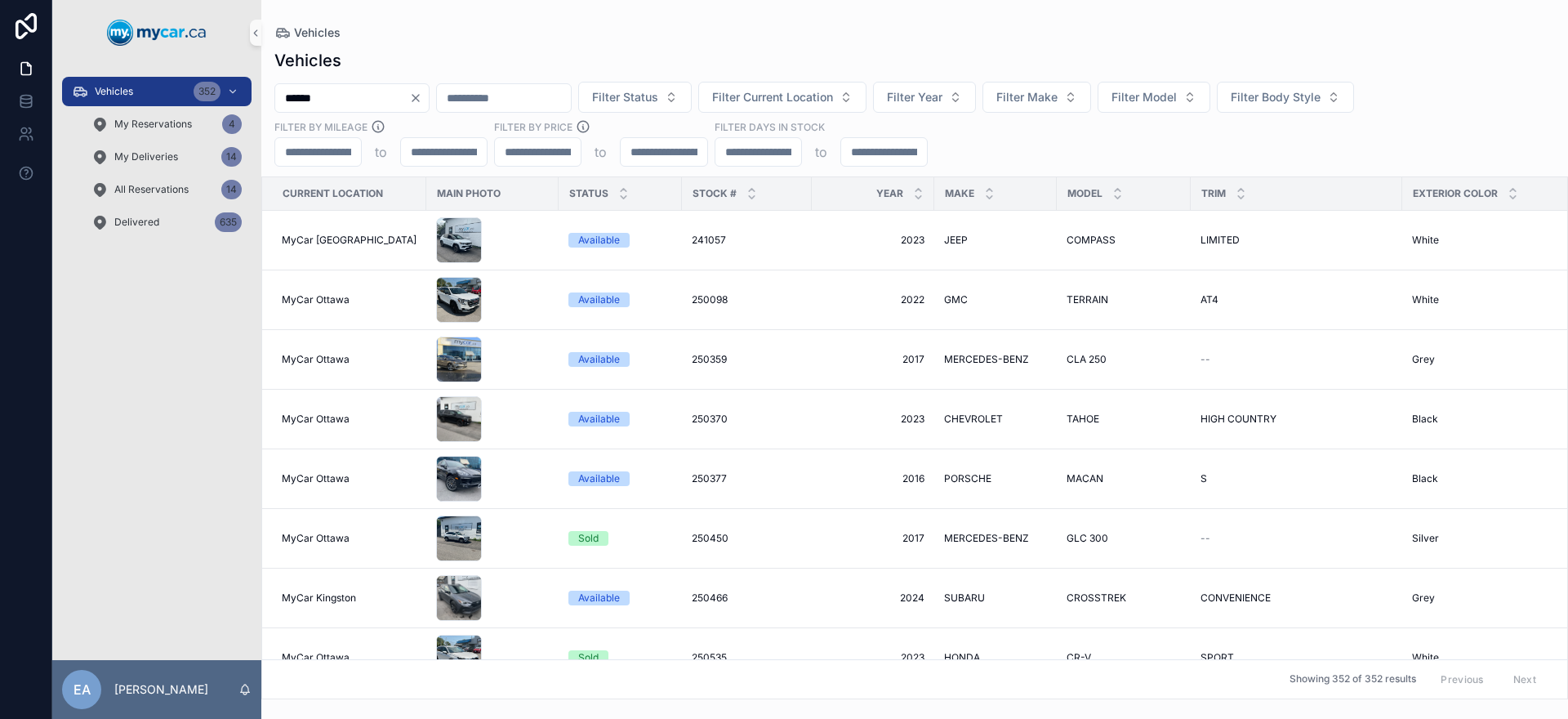
type input "******"
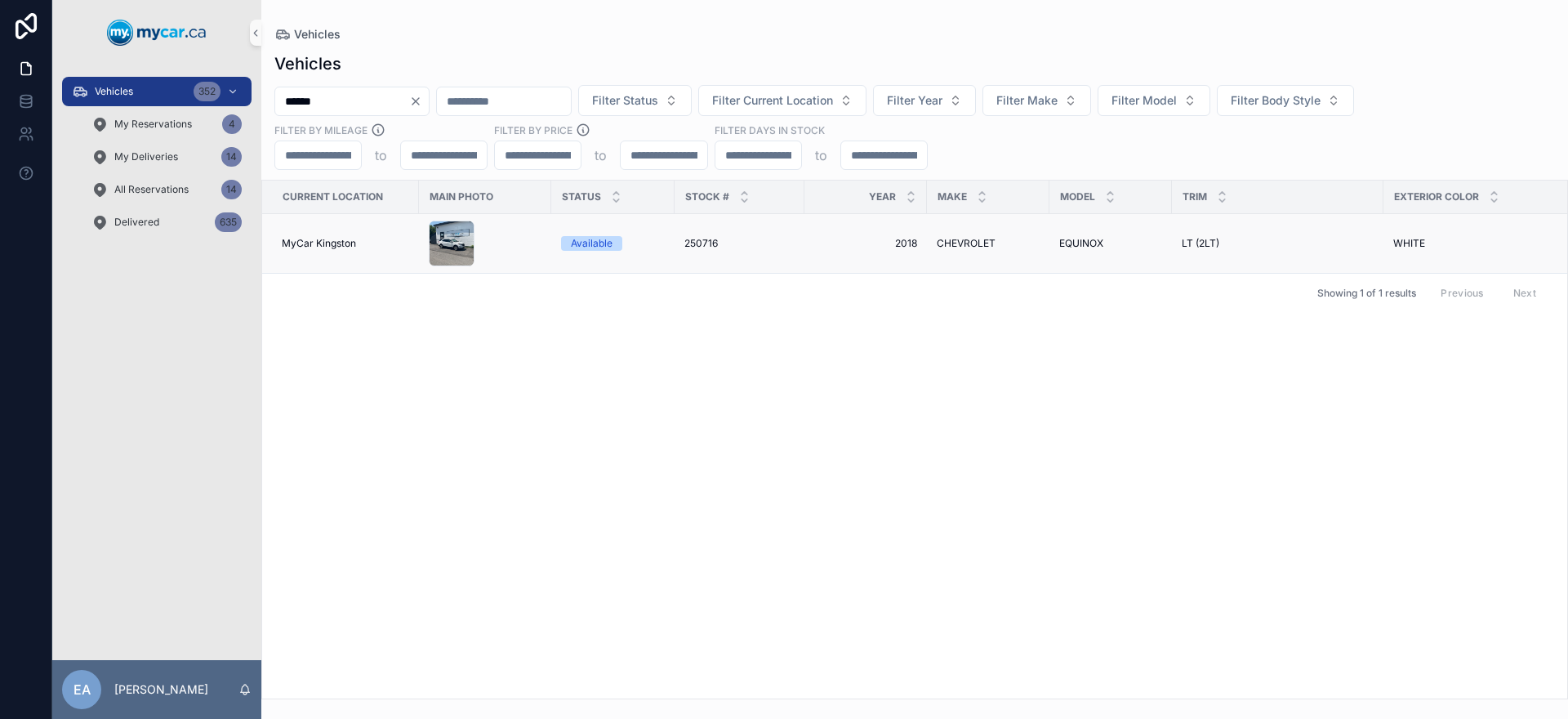
click at [713, 246] on span "250716" at bounding box center [701, 243] width 34 height 13
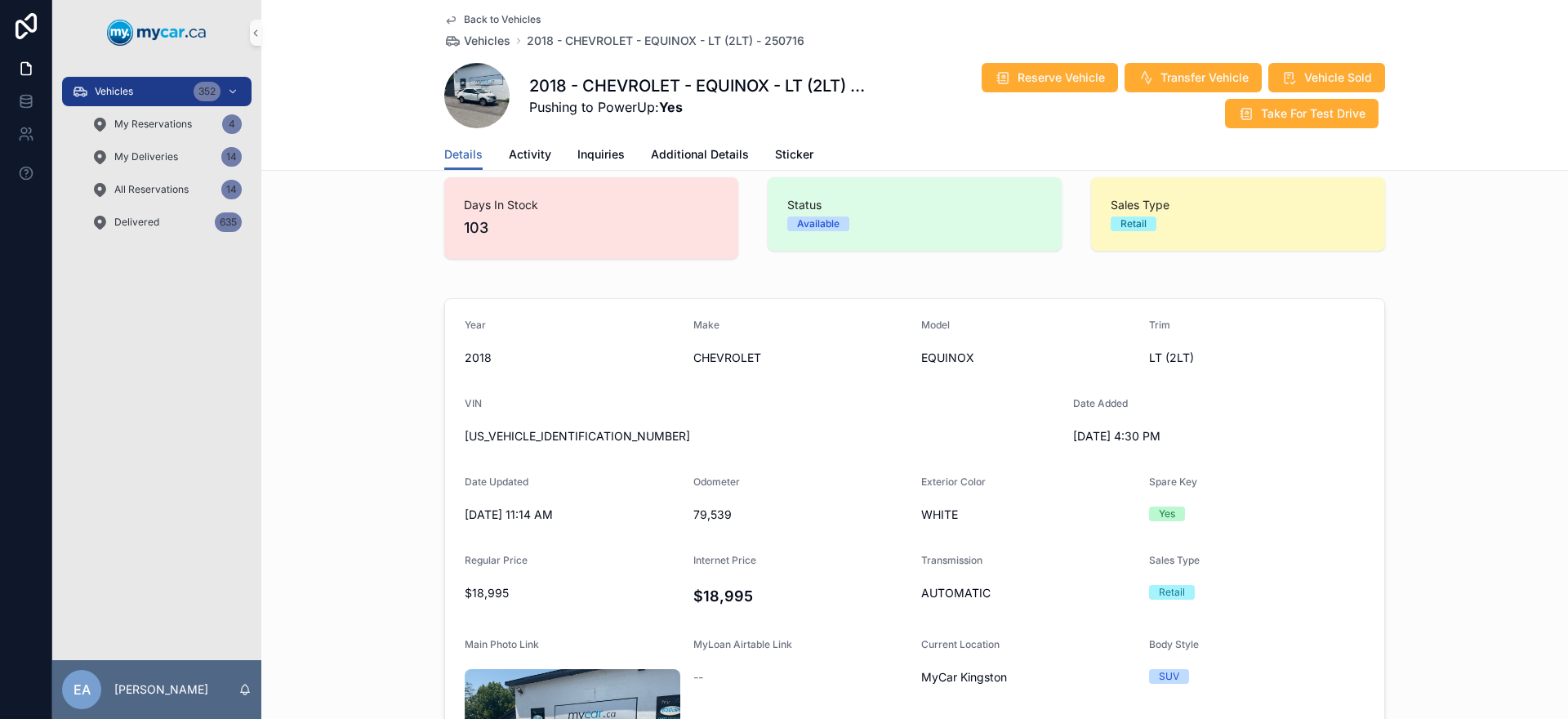
scroll to position [21, 0]
click at [724, 158] on span "Additional Details" at bounding box center [699, 154] width 98 height 16
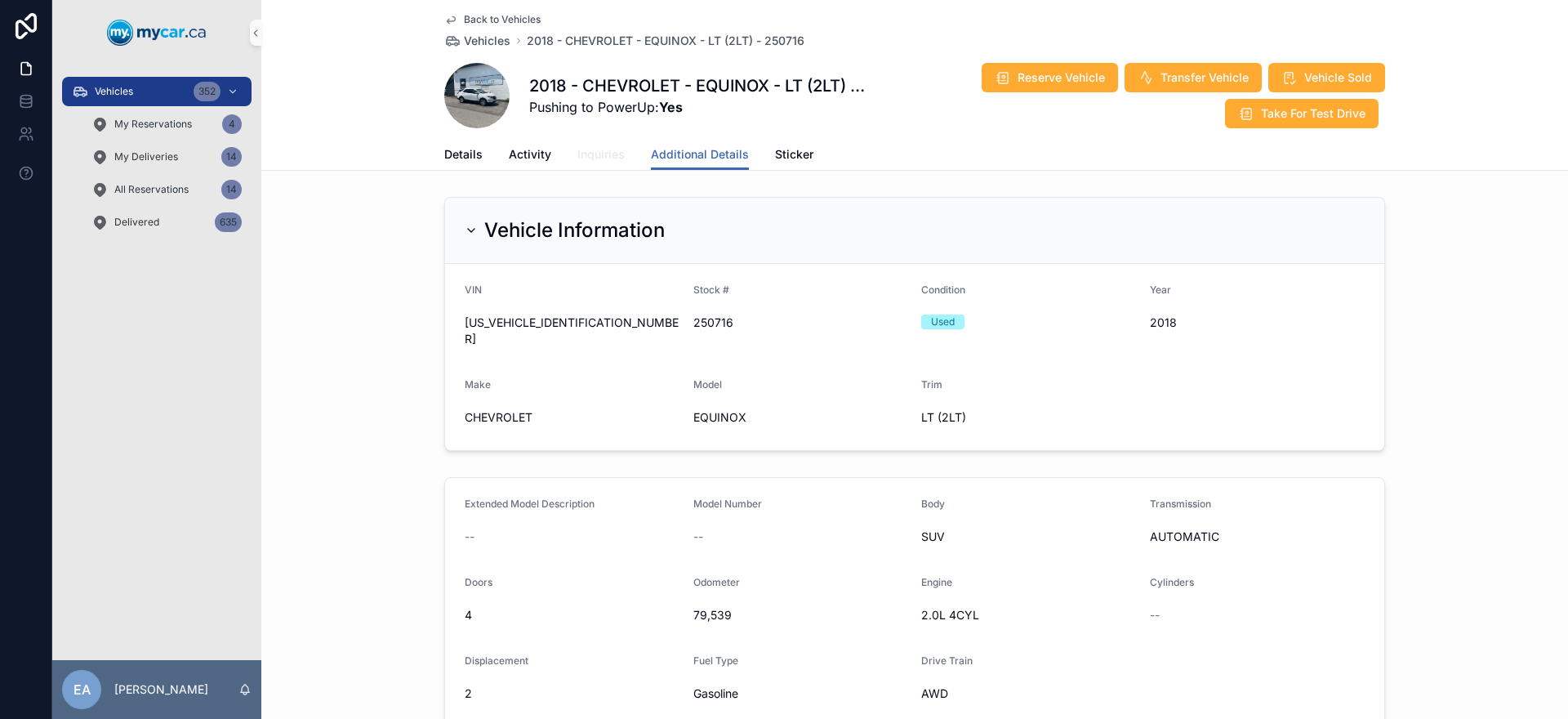
click at [604, 155] on span "Inquiries" at bounding box center [601, 154] width 48 height 16
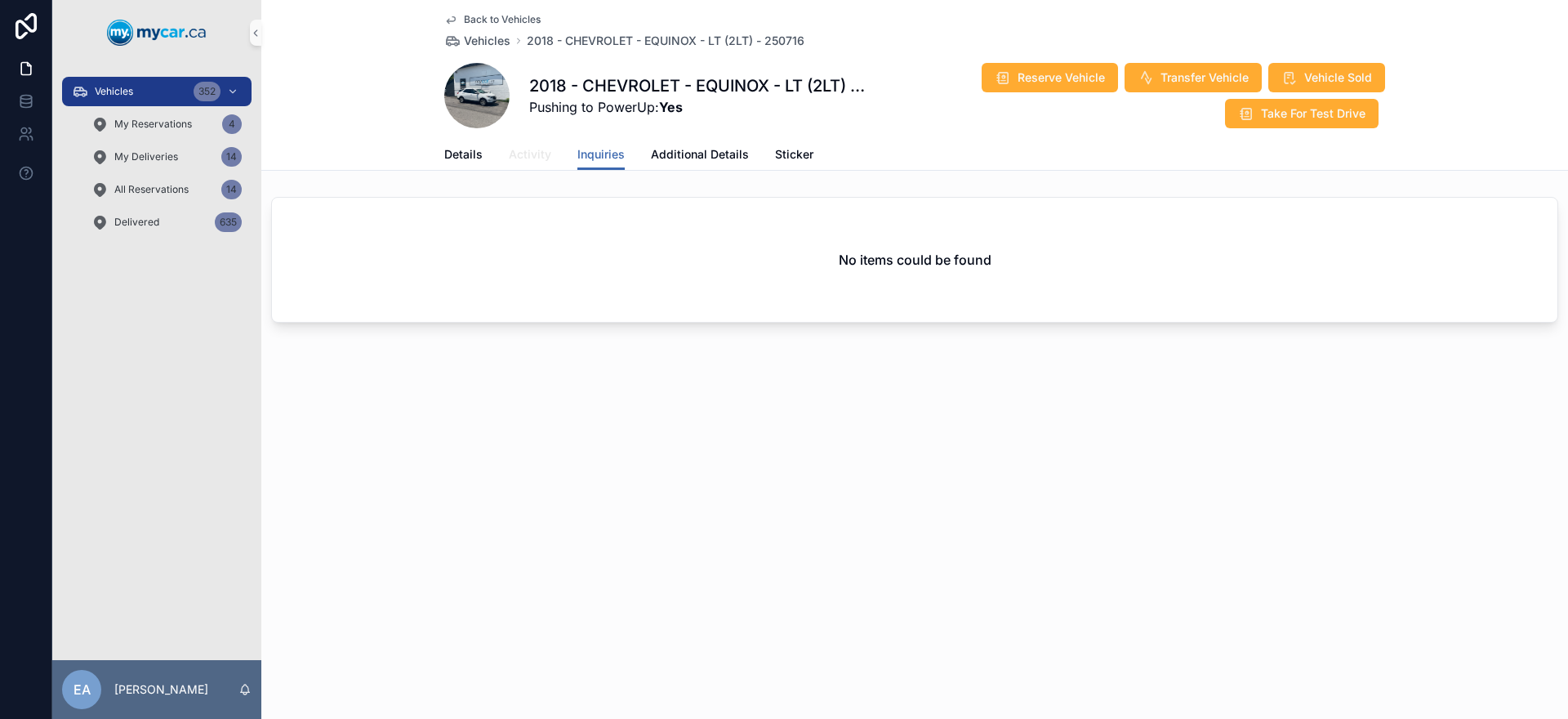
click at [537, 153] on span "Activity" at bounding box center [530, 154] width 43 height 16
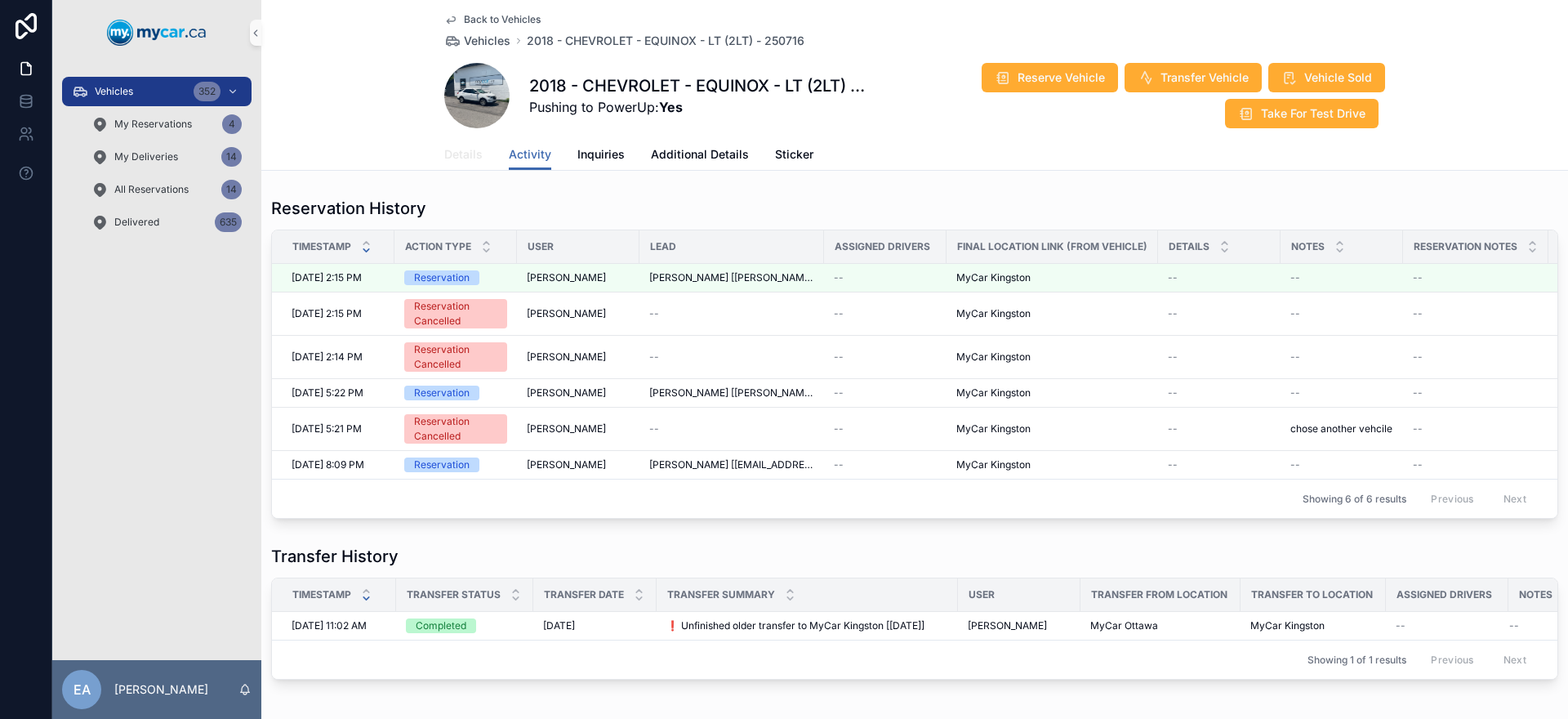
click at [460, 154] on span "Details" at bounding box center [463, 154] width 39 height 16
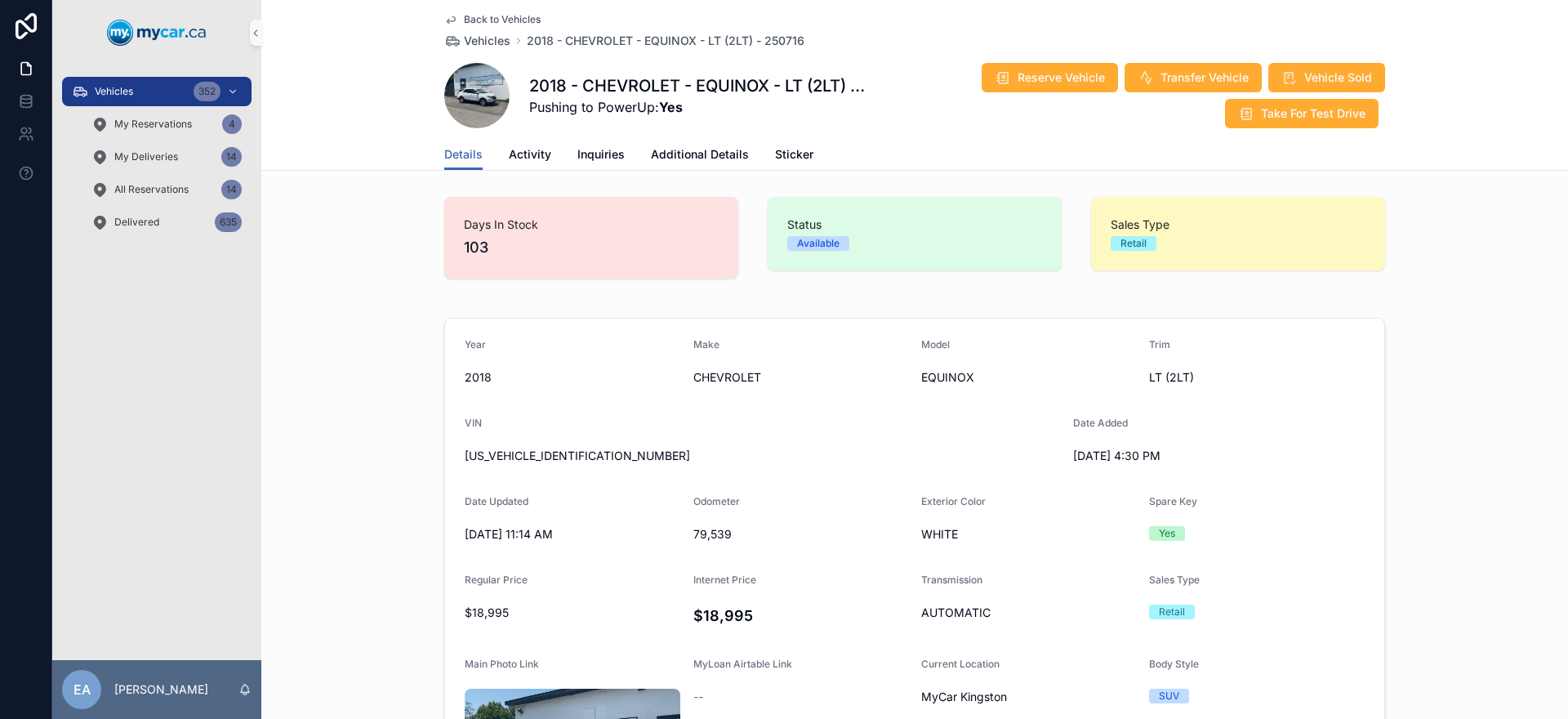
click at [494, 155] on div "Details Activity Inquiries Additional Details Sticker" at bounding box center [914, 154] width 940 height 31
click at [517, 154] on span "Activity" at bounding box center [530, 154] width 43 height 16
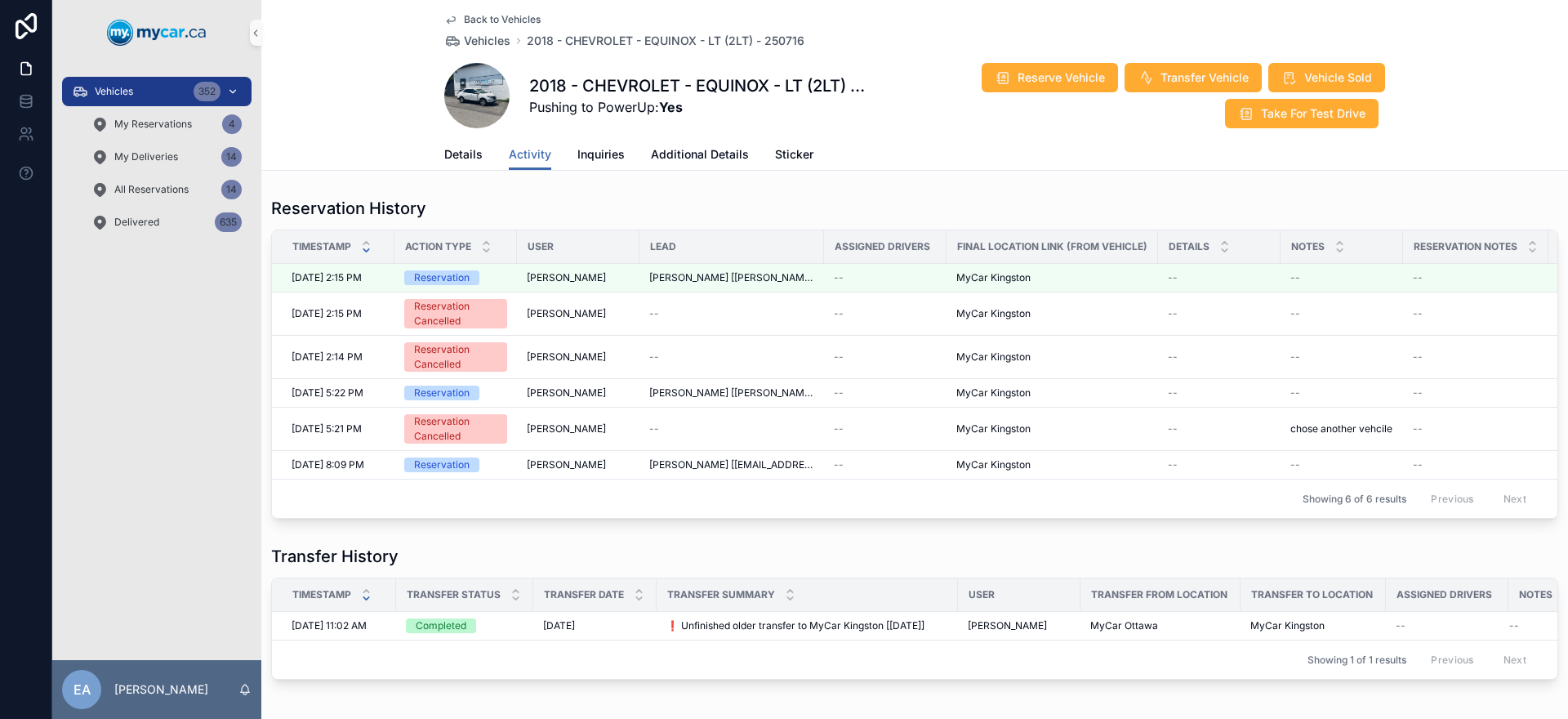
drag, startPoint x: 100, startPoint y: 103, endPoint x: 108, endPoint y: 94, distance: 12.0
click at [99, 103] on div "Vehicles 352" at bounding box center [156, 91] width 170 height 26
click at [108, 94] on span "Vehicles" at bounding box center [113, 91] width 39 height 13
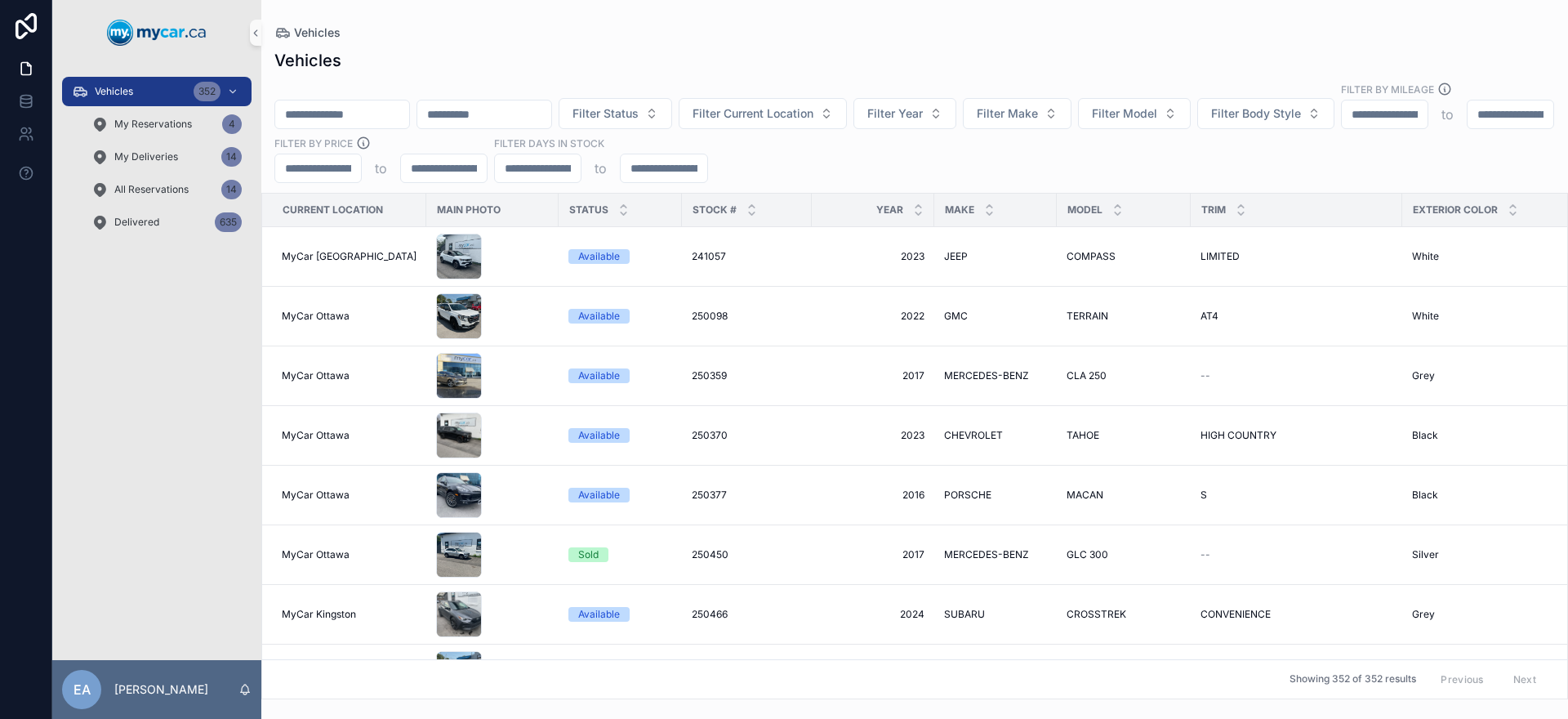
click at [395, 104] on input "scrollable content" at bounding box center [342, 114] width 134 height 23
click at [385, 103] on input "scrollable content" at bounding box center [342, 114] width 134 height 23
paste input "******"
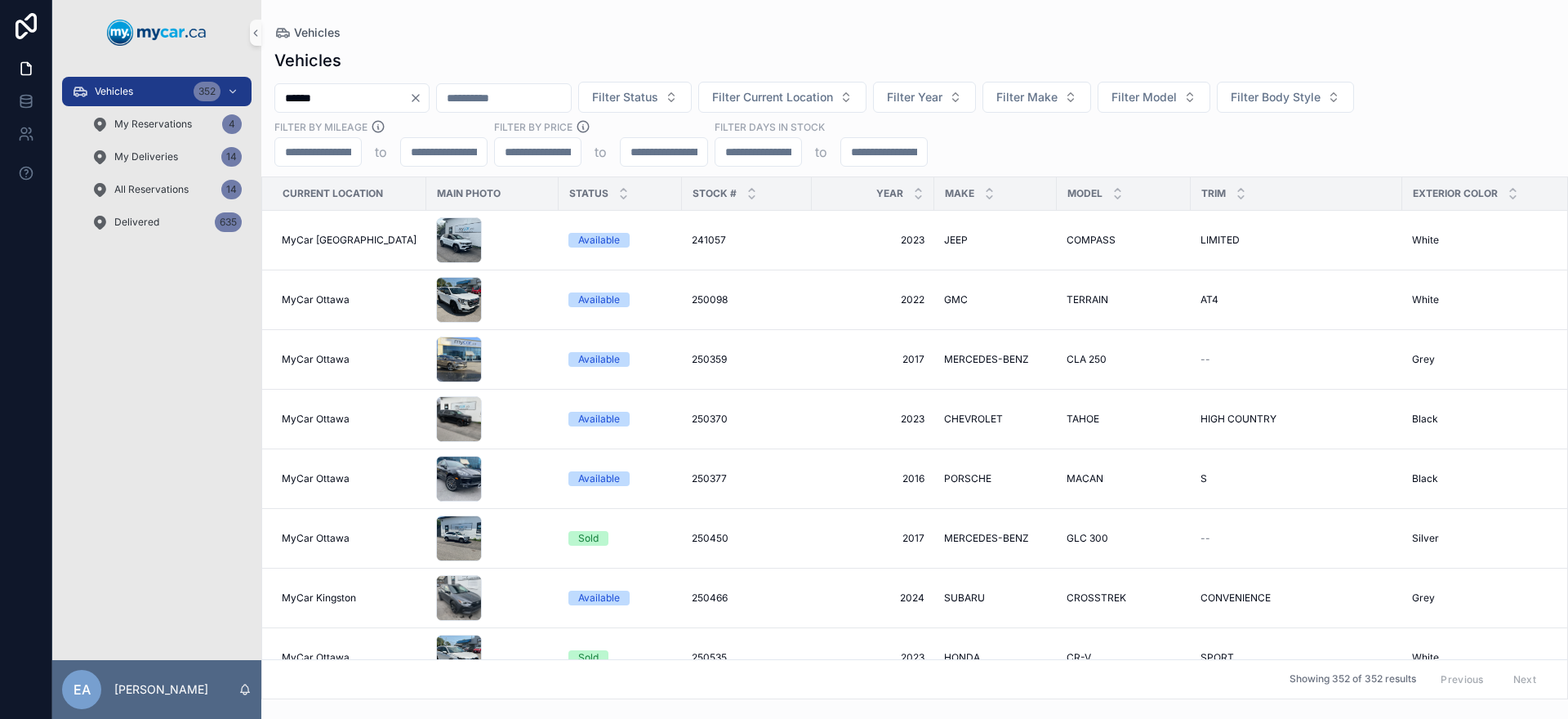
type input "******"
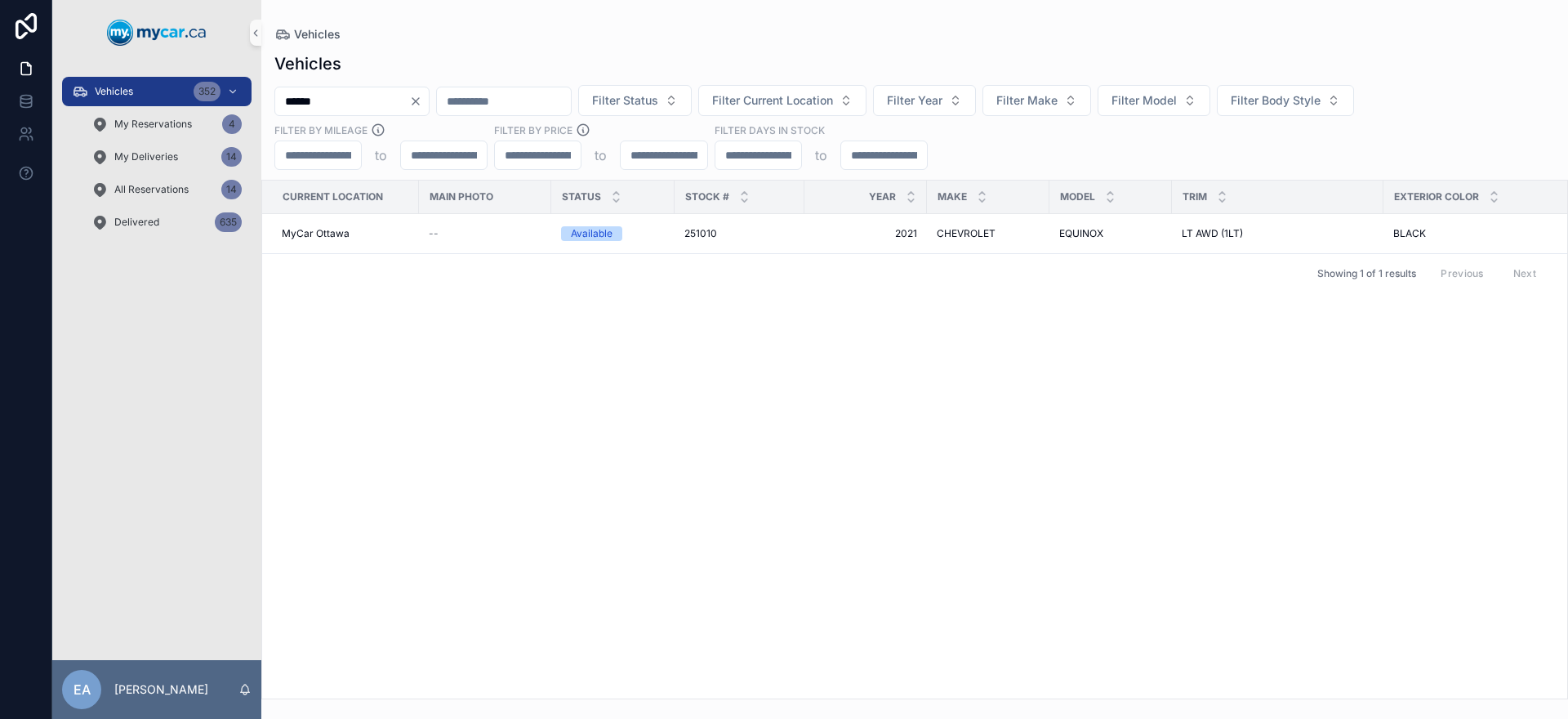
click at [715, 228] on span "251010" at bounding box center [701, 233] width 33 height 13
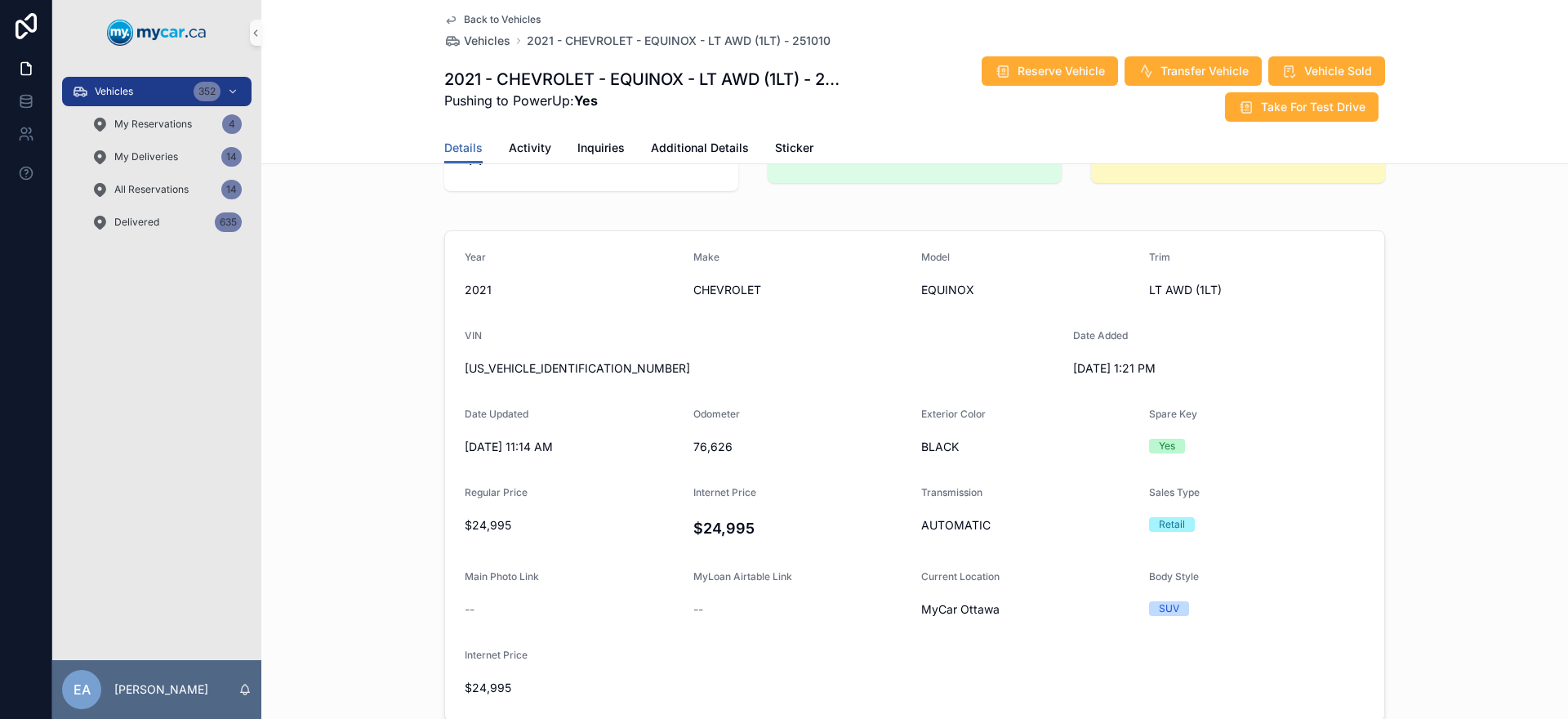
scroll to position [84, 0]
